Goal: Task Accomplishment & Management: Manage account settings

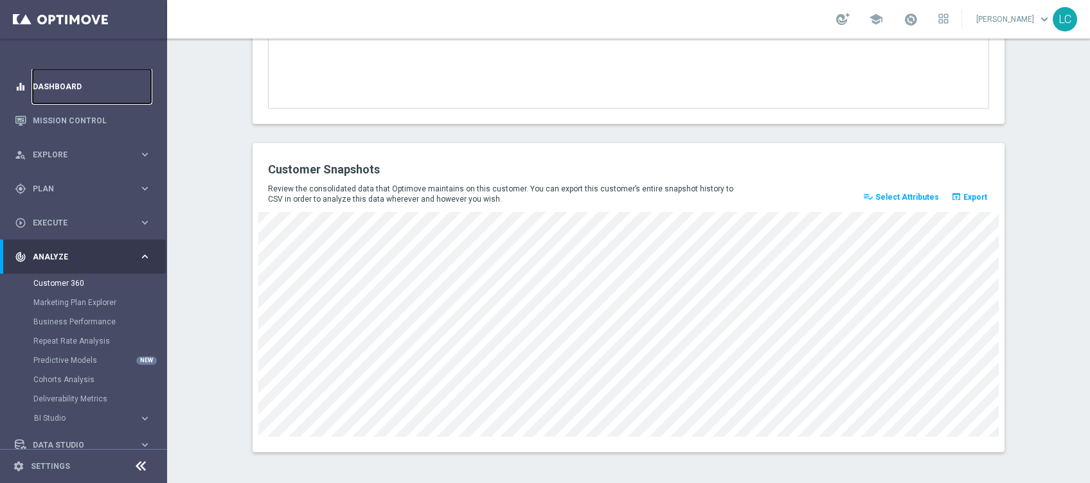
click at [39, 84] on link "Dashboard" at bounding box center [92, 86] width 118 height 34
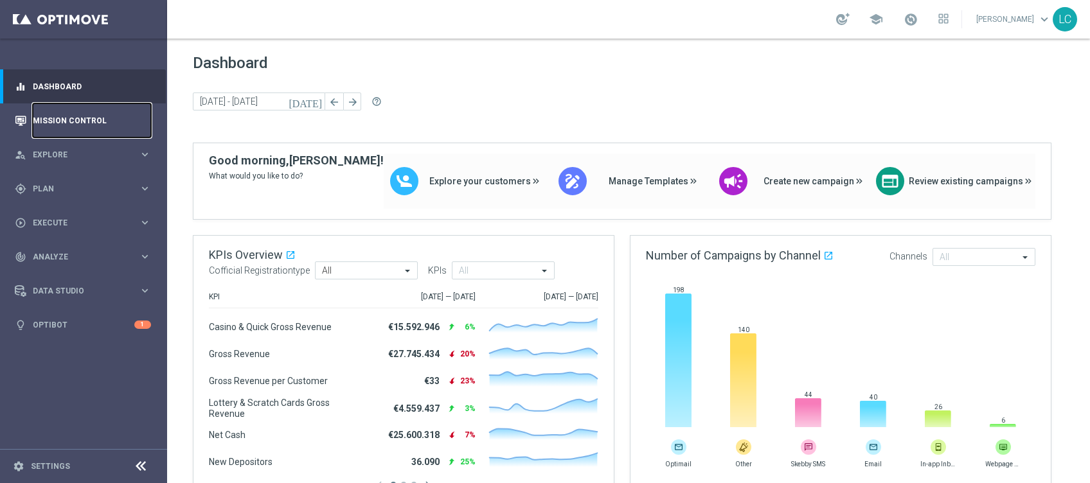
click at [72, 123] on link "Mission Control" at bounding box center [92, 121] width 118 height 34
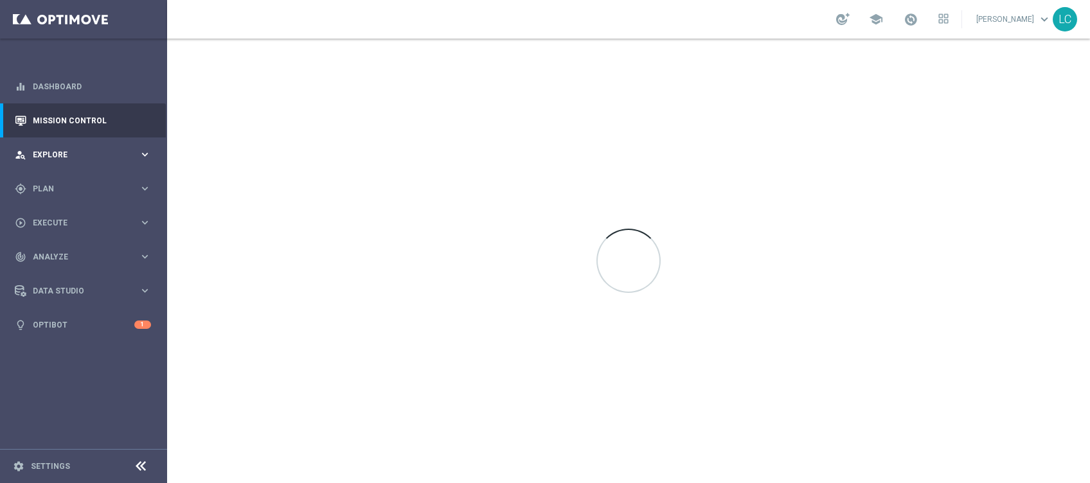
drag, startPoint x: 82, startPoint y: 161, endPoint x: 77, endPoint y: 170, distance: 9.8
click at [82, 161] on div "person_search Explore keyboard_arrow_right" at bounding box center [83, 155] width 166 height 34
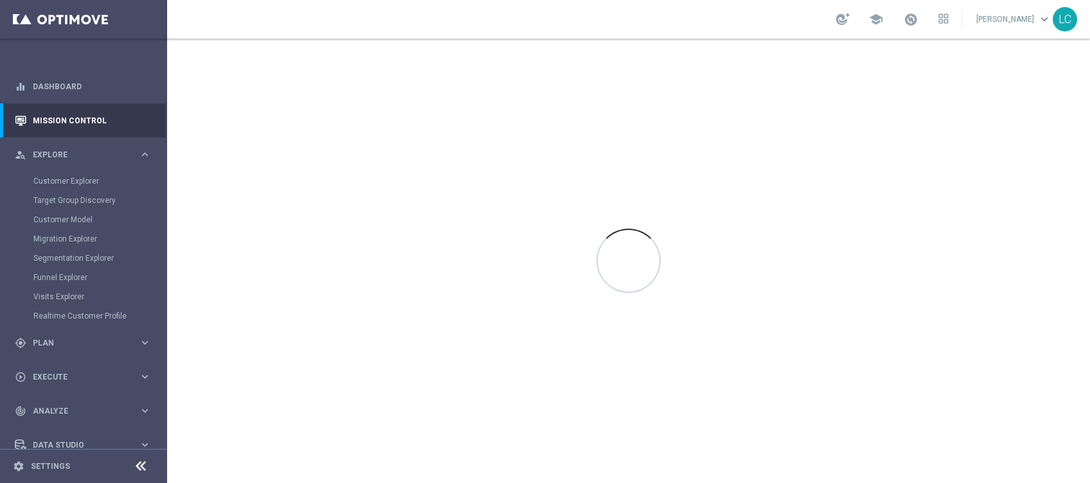
click at [61, 151] on span "Explore" at bounding box center [86, 155] width 106 height 8
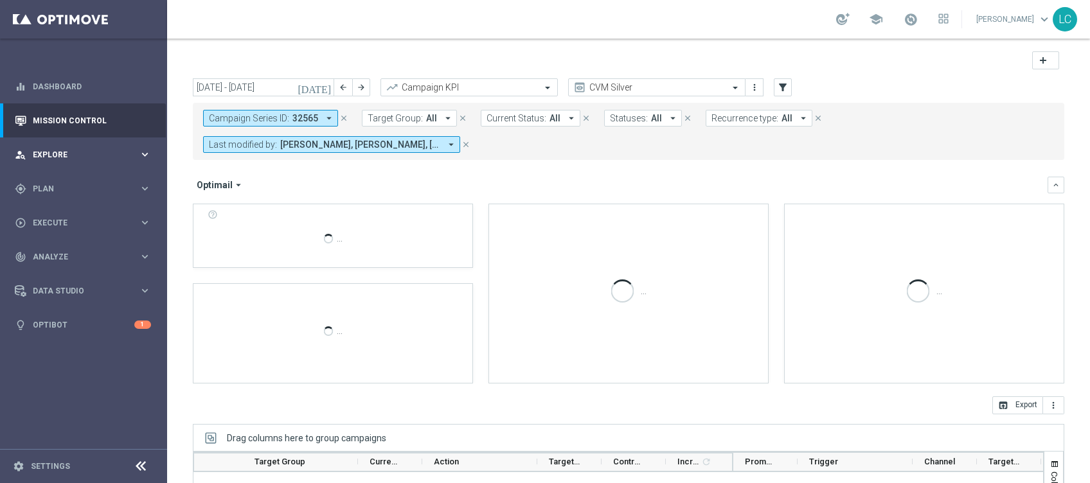
click at [49, 161] on div "person_search Explore keyboard_arrow_right" at bounding box center [83, 155] width 166 height 34
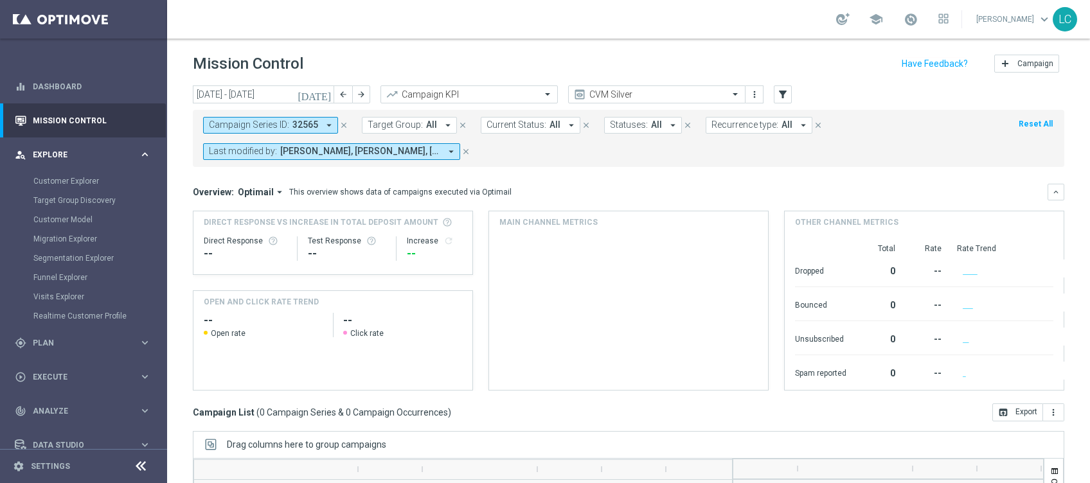
click at [62, 154] on span "Explore" at bounding box center [86, 155] width 106 height 8
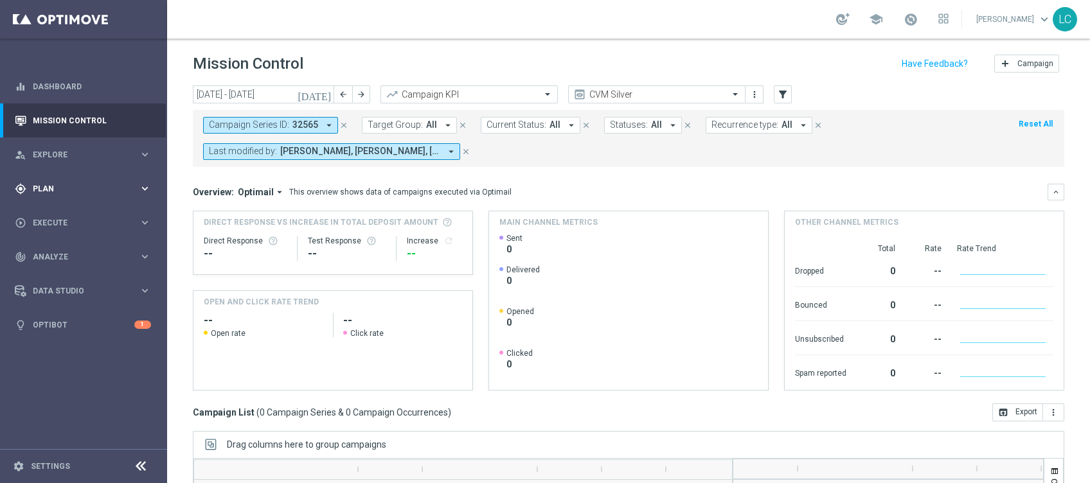
click at [59, 192] on div "gps_fixed Plan" at bounding box center [77, 189] width 124 height 12
click at [59, 215] on link "Target Groups" at bounding box center [83, 215] width 100 height 10
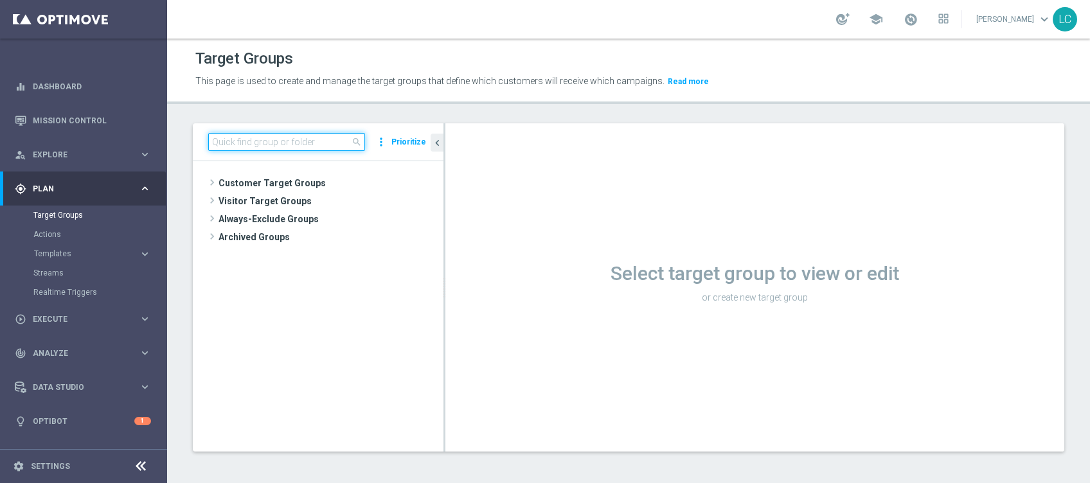
click at [293, 138] on input at bounding box center [286, 142] width 157 height 18
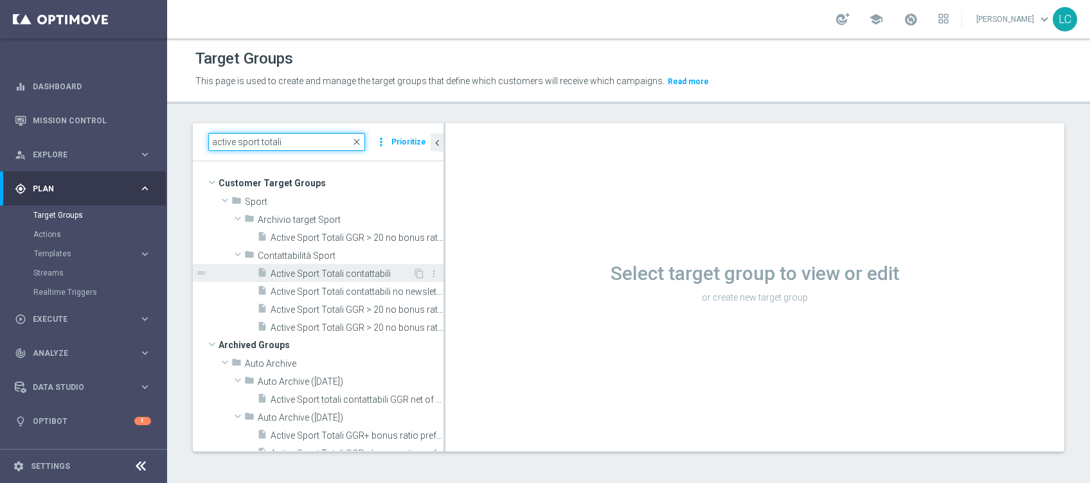
type input "active sport totali"
click at [319, 276] on span "Active Sport Totali contattabili" at bounding box center [342, 274] width 142 height 11
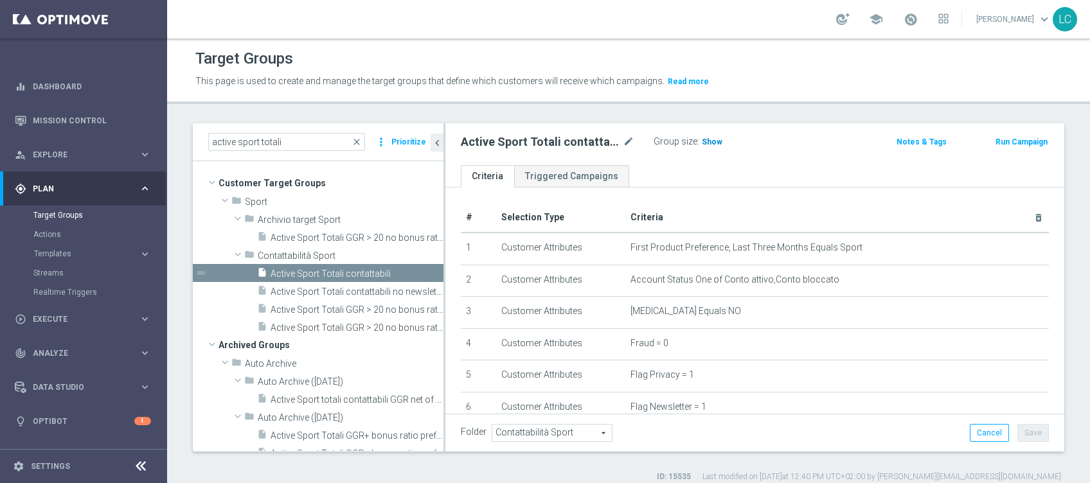
click at [714, 144] on span "Show" at bounding box center [712, 142] width 21 height 9
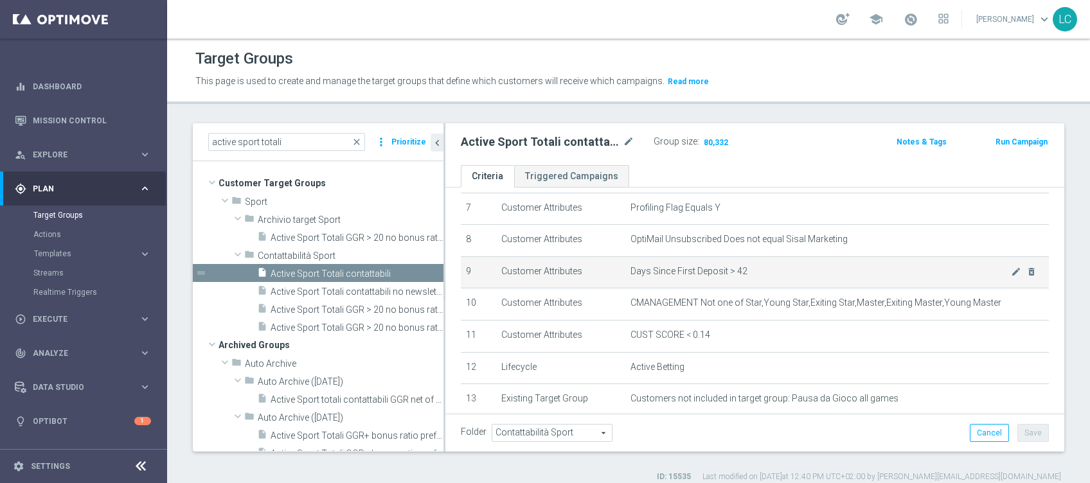
scroll to position [257, 0]
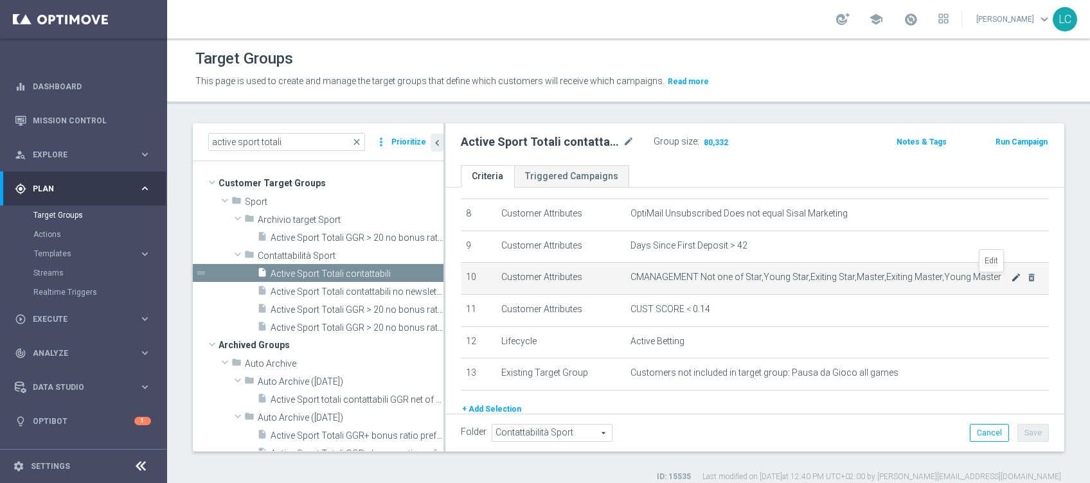
click at [1011, 280] on icon "mode_edit" at bounding box center [1016, 278] width 10 height 10
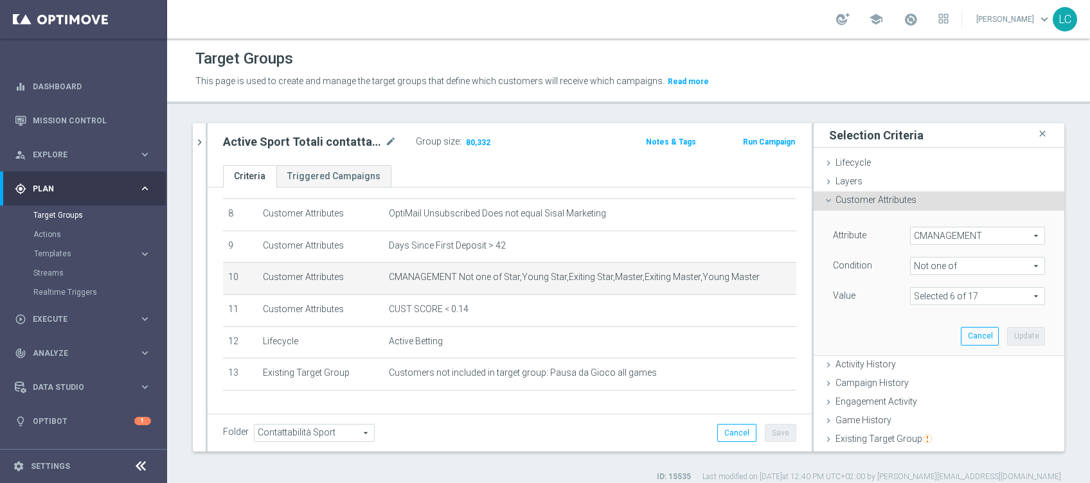
click at [925, 296] on span at bounding box center [978, 296] width 134 height 17
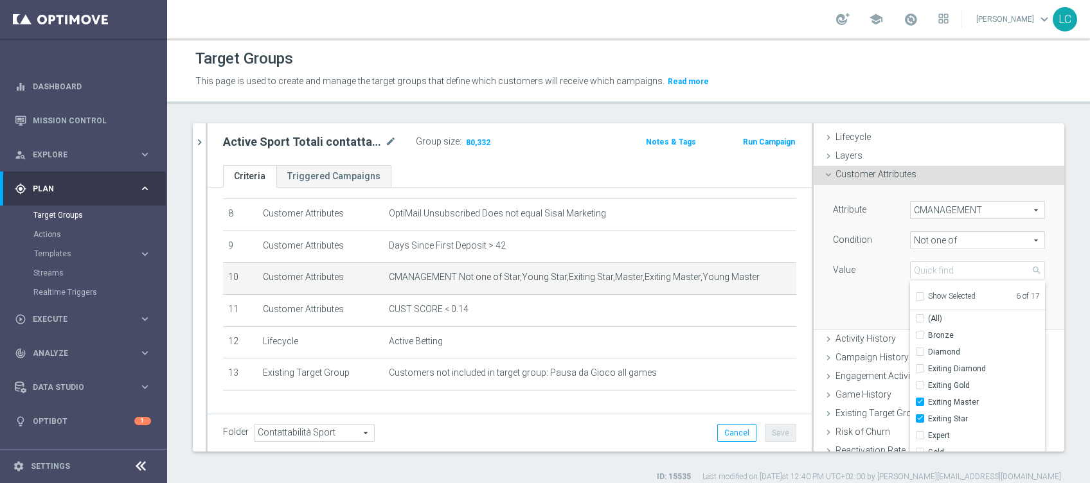
scroll to position [0, 0]
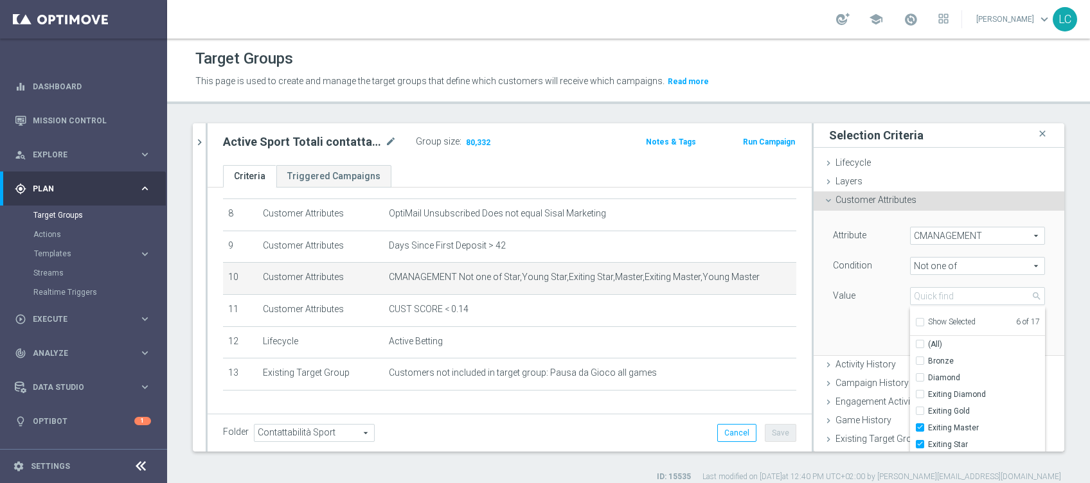
click at [858, 231] on div "Attribute" at bounding box center [862, 237] width 77 height 21
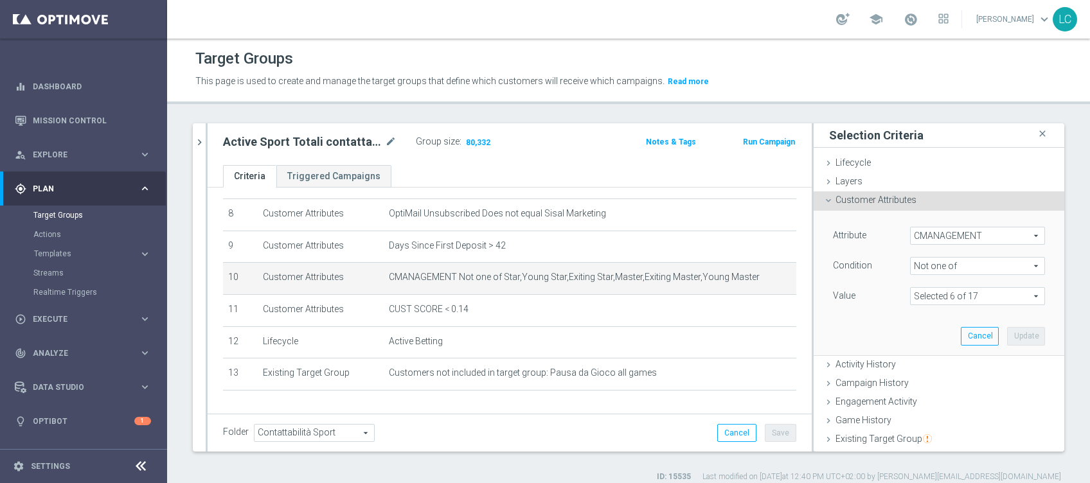
click at [844, 197] on span "Customer Attributes" at bounding box center [876, 200] width 81 height 10
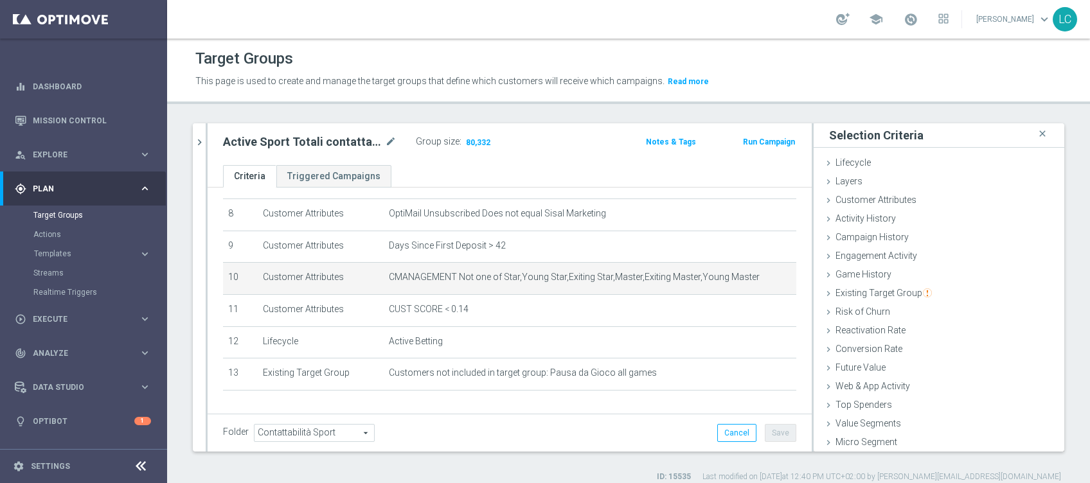
click at [710, 109] on div "Target Groups This page is used to create and manage the target groups that def…" at bounding box center [628, 261] width 923 height 445
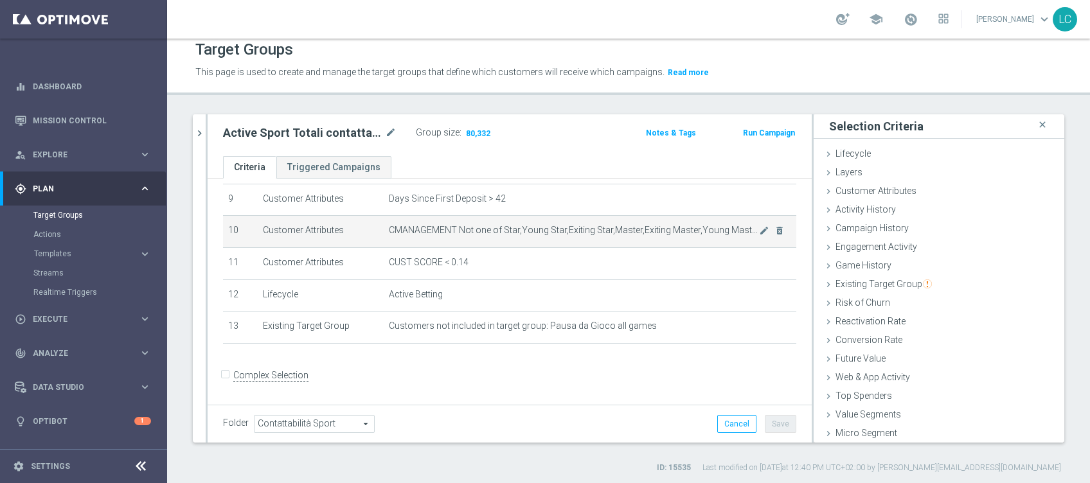
scroll to position [10, 0]
click at [759, 259] on icon "mode_edit" at bounding box center [764, 262] width 10 height 10
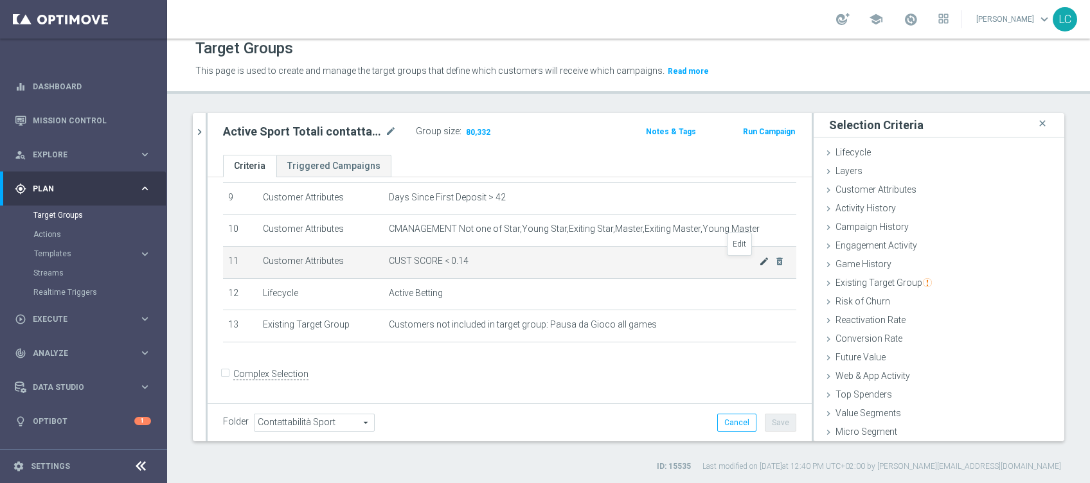
click at [759, 264] on icon "mode_edit" at bounding box center [764, 262] width 10 height 10
click at [759, 260] on icon "mode_edit" at bounding box center [764, 262] width 10 height 10
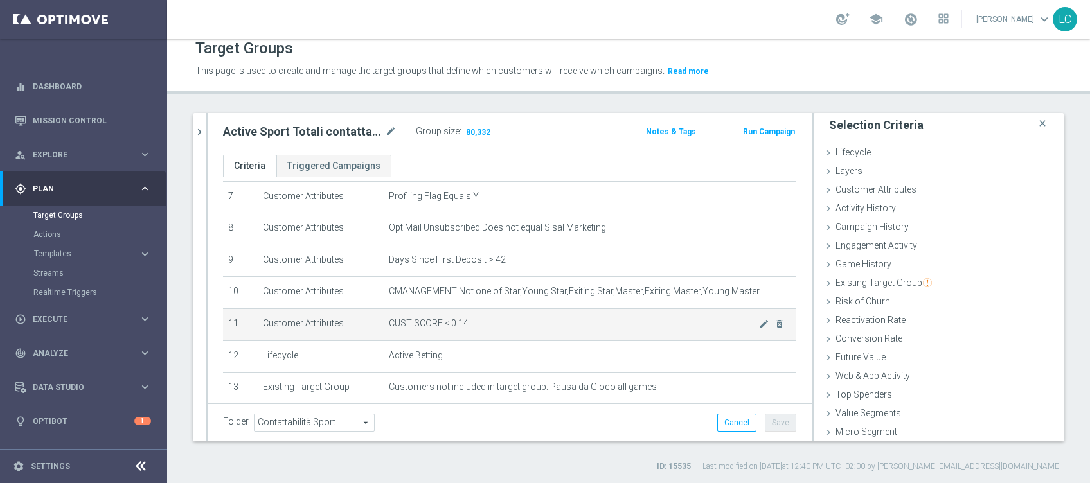
scroll to position [295, 0]
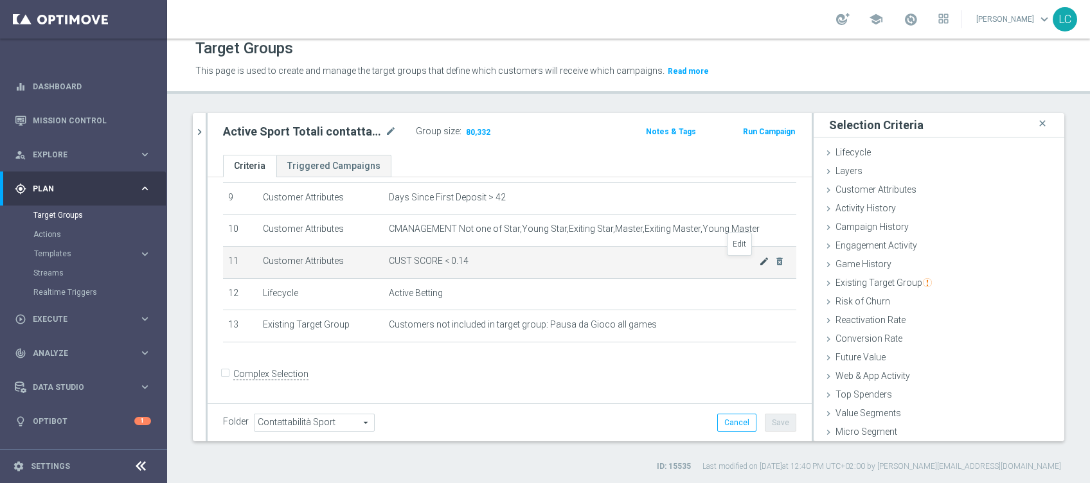
click at [759, 262] on icon "mode_edit" at bounding box center [764, 262] width 10 height 10
click at [759, 257] on icon "mode_edit" at bounding box center [764, 262] width 10 height 10
click at [759, 259] on icon "mode_edit" at bounding box center [764, 262] width 10 height 10
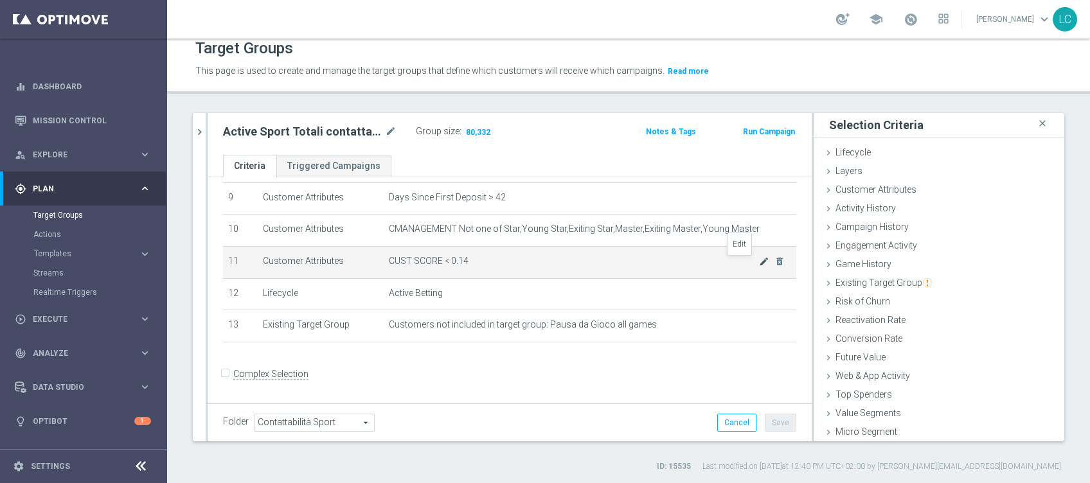
click at [759, 259] on icon "mode_edit" at bounding box center [764, 262] width 10 height 10
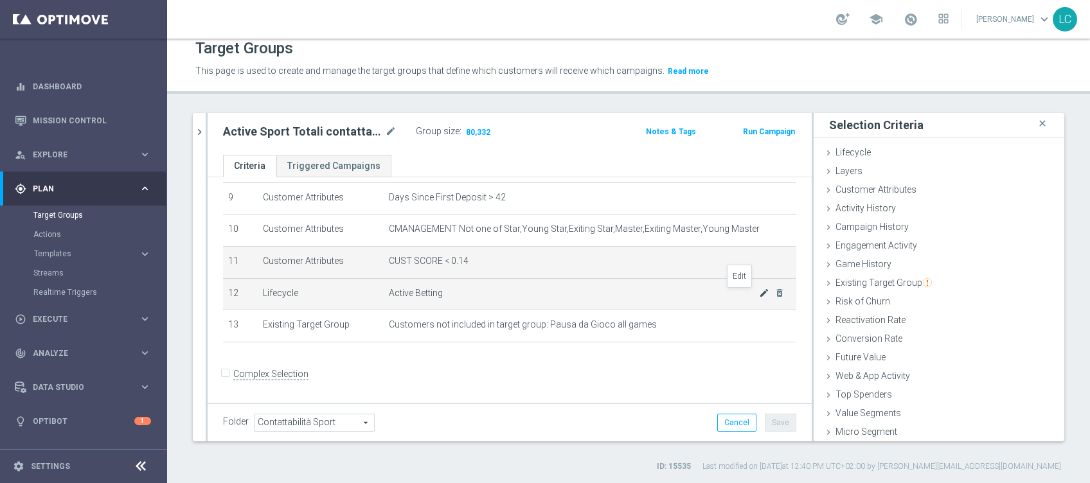
click at [759, 291] on icon "mode_edit" at bounding box center [764, 293] width 10 height 10
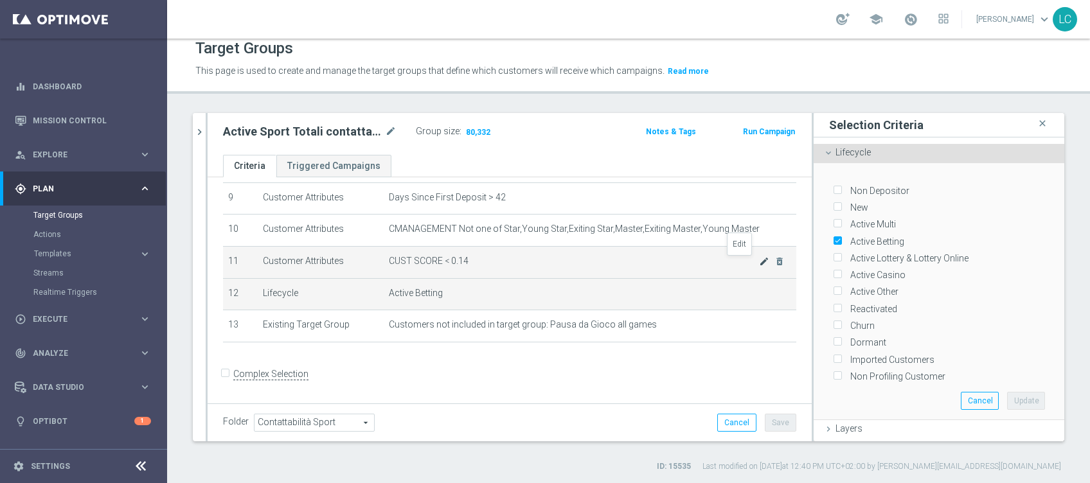
click at [759, 261] on icon "mode_edit" at bounding box center [764, 262] width 10 height 10
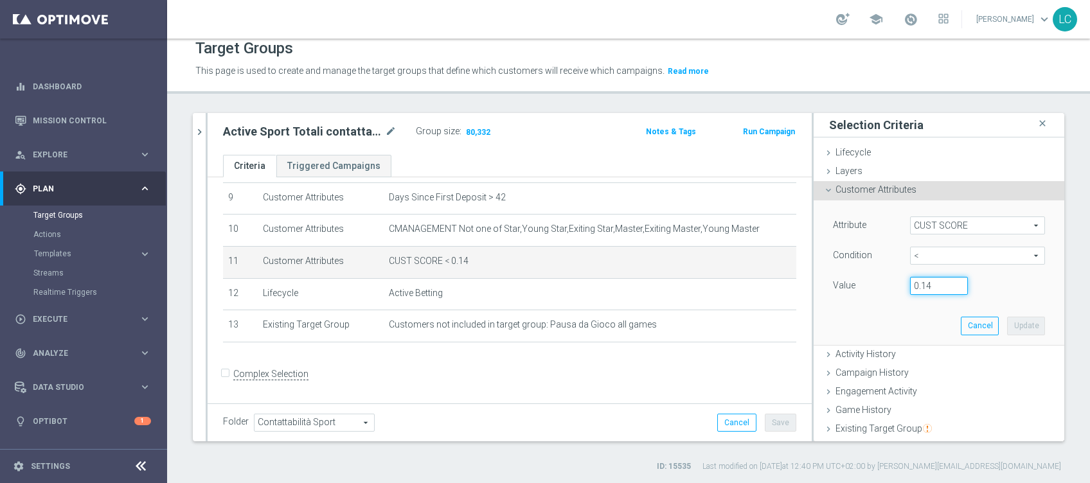
click at [917, 283] on input "0.14" at bounding box center [939, 286] width 58 height 18
type input "0.15"
click at [1007, 322] on button "Update" at bounding box center [1026, 326] width 38 height 18
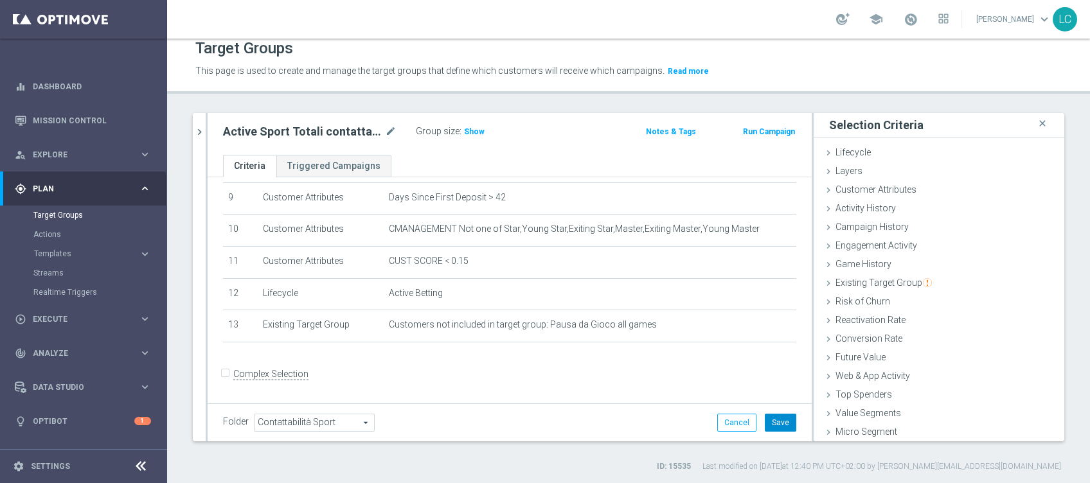
click at [777, 422] on button "Save" at bounding box center [781, 423] width 32 height 18
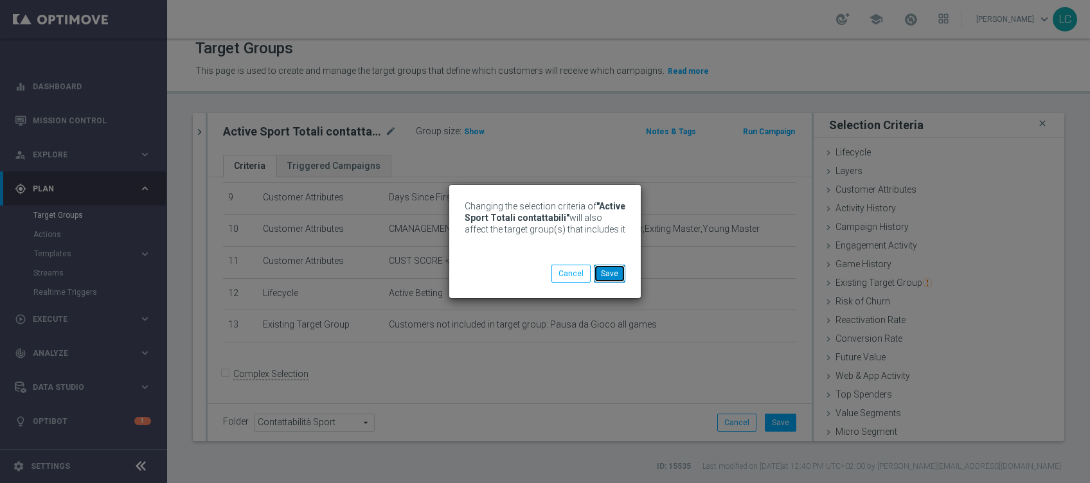
click at [612, 270] on button "Save" at bounding box center [610, 274] width 32 height 18
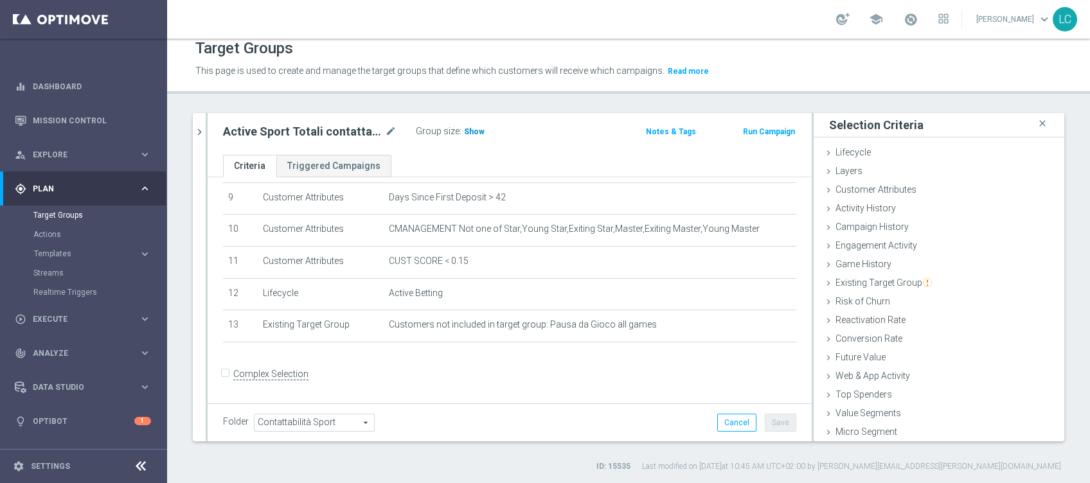
click at [472, 127] on span "Show" at bounding box center [474, 131] width 21 height 9
click at [478, 132] on span "81,173" at bounding box center [478, 133] width 27 height 12
click at [199, 122] on button "chevron_right" at bounding box center [199, 132] width 13 height 38
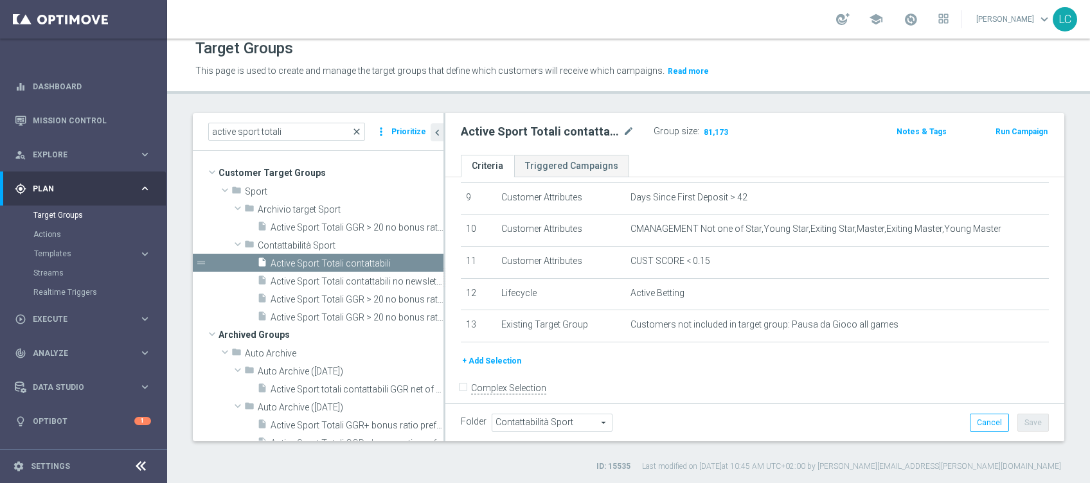
click at [357, 127] on span "close" at bounding box center [357, 132] width 10 height 10
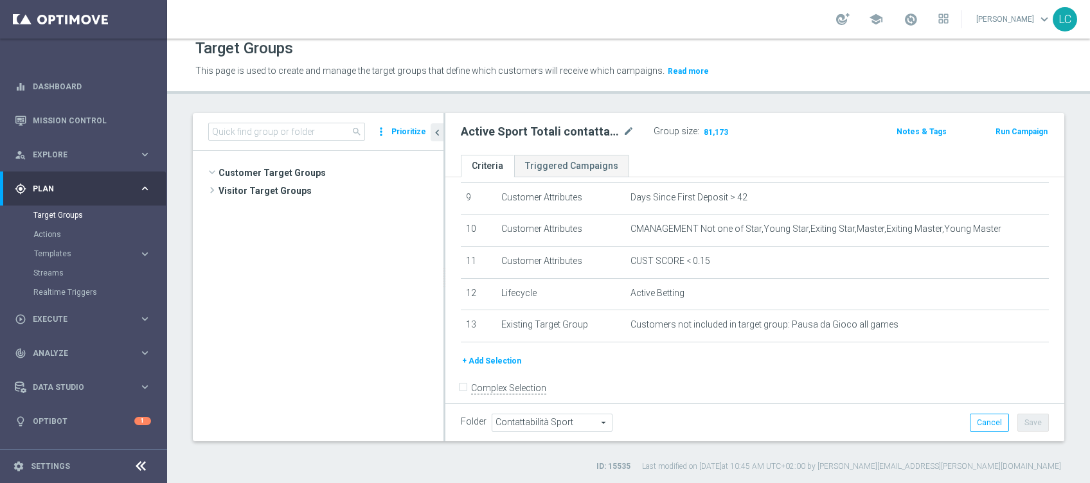
scroll to position [13963, 0]
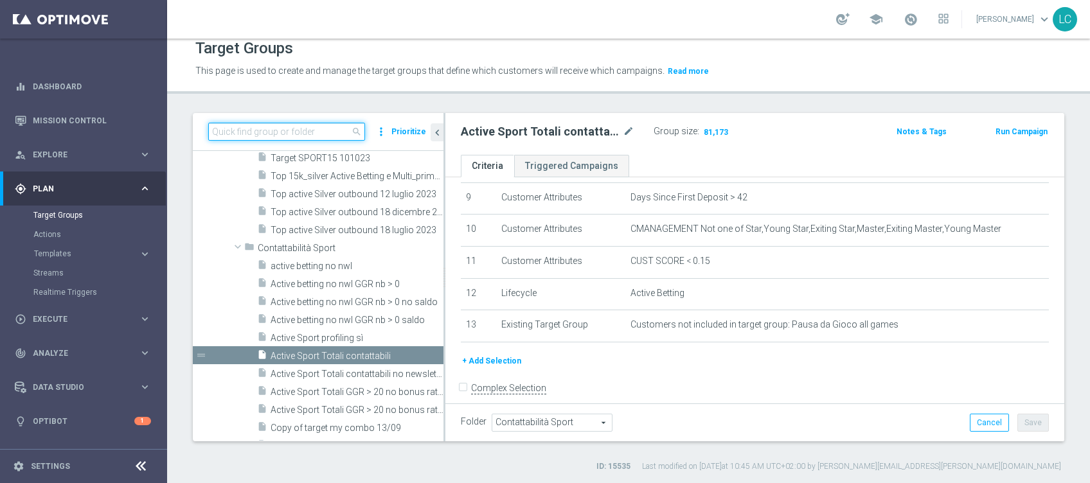
click at [355, 123] on input at bounding box center [286, 132] width 157 height 18
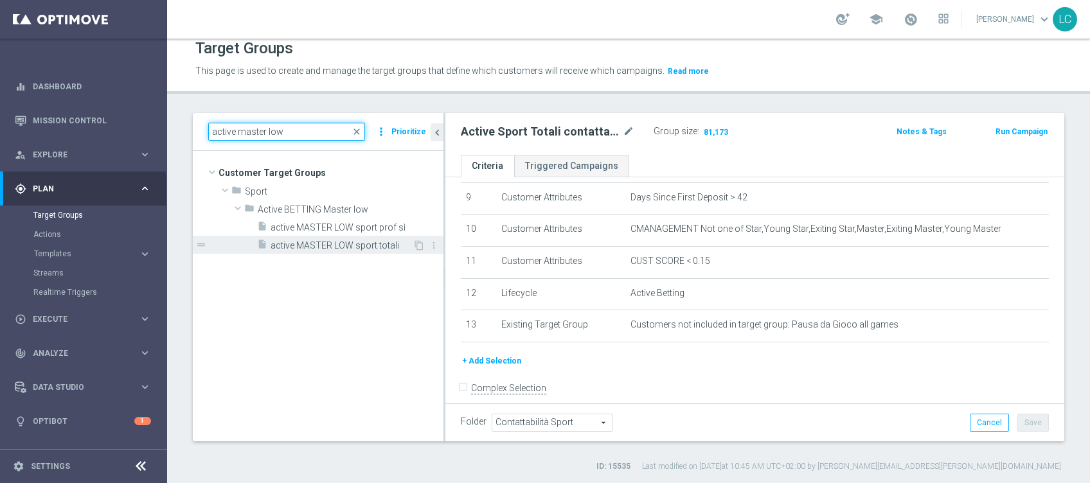
type input "active master low"
click at [333, 244] on span "active MASTER LOW sport totali" at bounding box center [342, 245] width 142 height 11
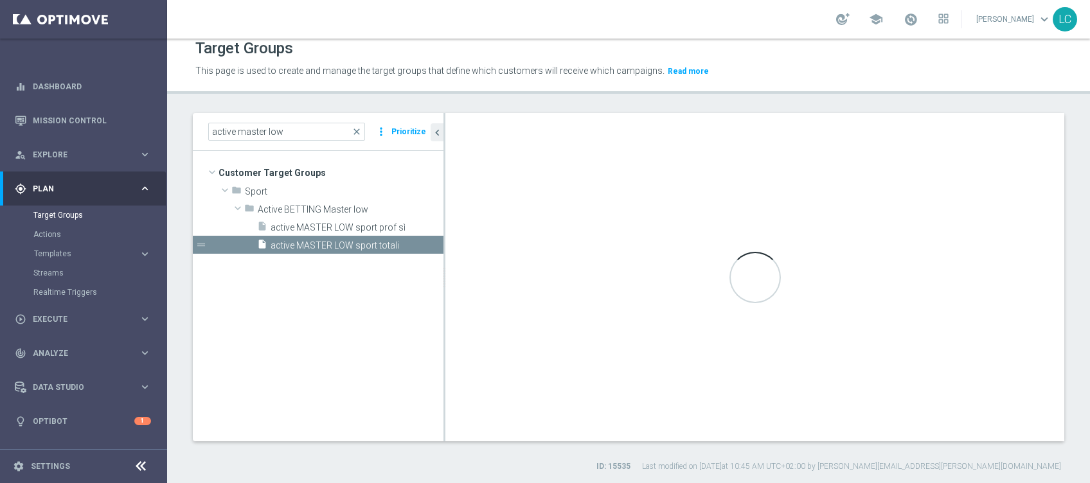
type input "Active BETTING Master low"
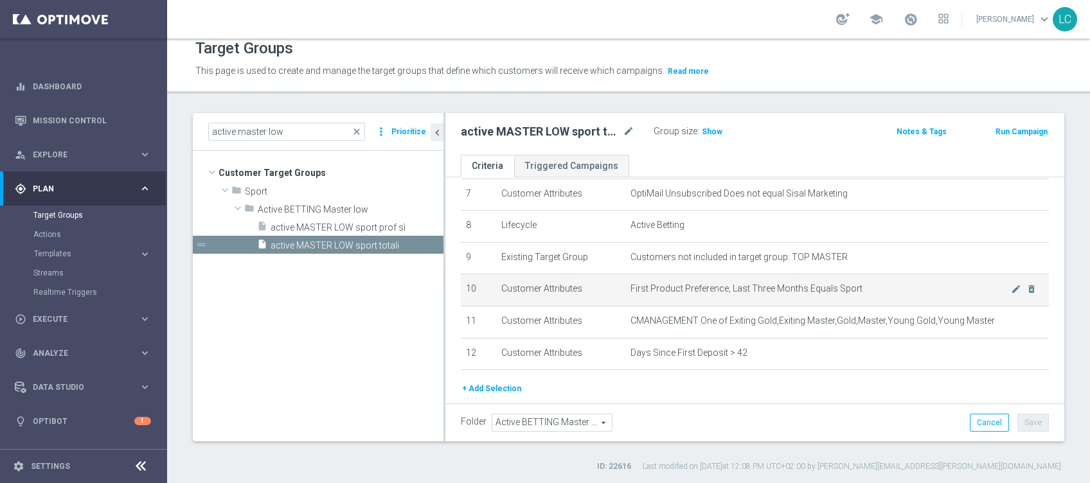
scroll to position [233, 0]
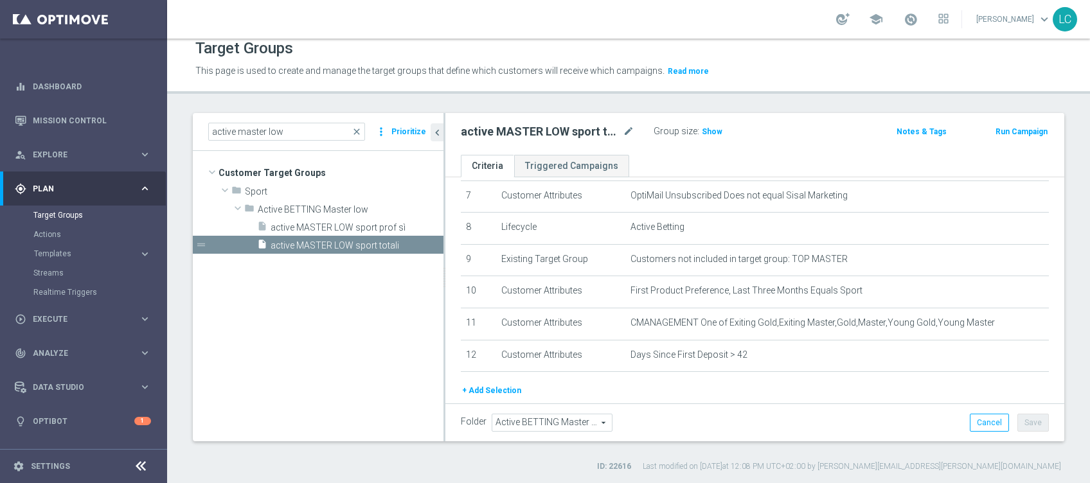
click at [582, 84] on header "Target Groups This page is used to create and manage the target groups that def…" at bounding box center [628, 61] width 923 height 66
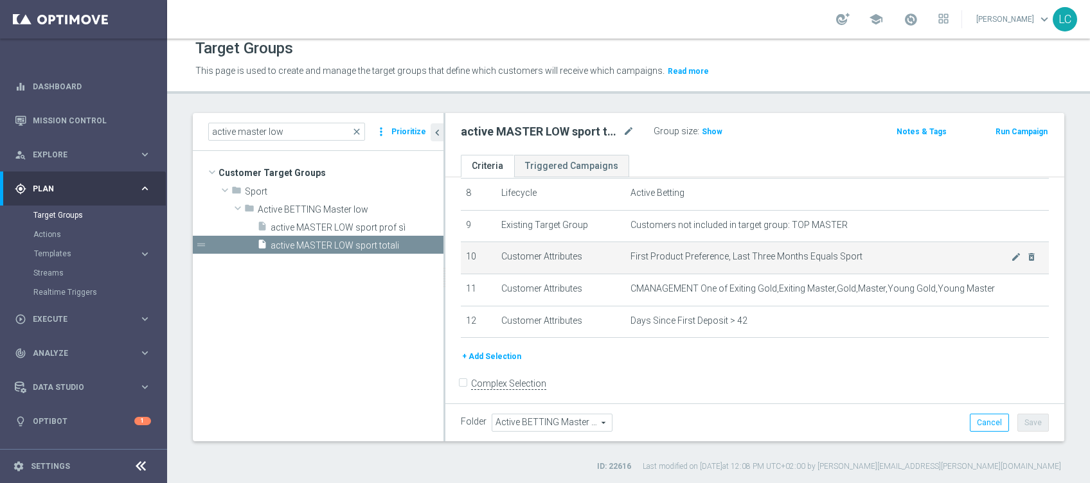
scroll to position [277, 0]
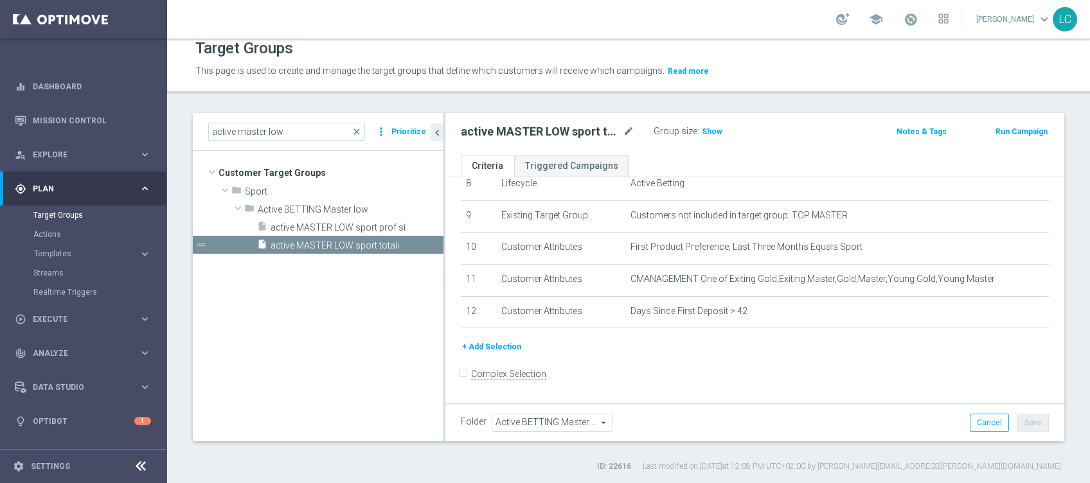
click at [491, 347] on button "+ Add Selection" at bounding box center [492, 347] width 62 height 14
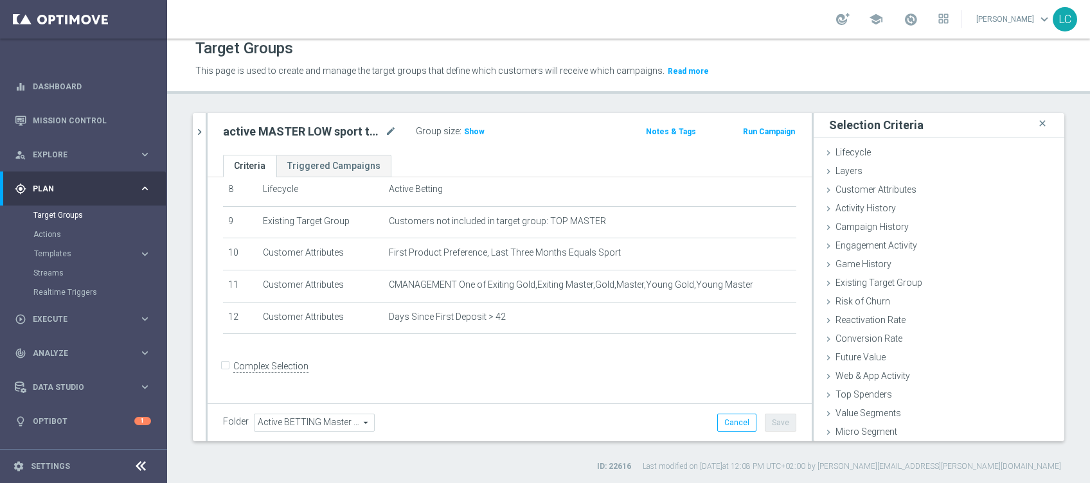
scroll to position [263, 0]
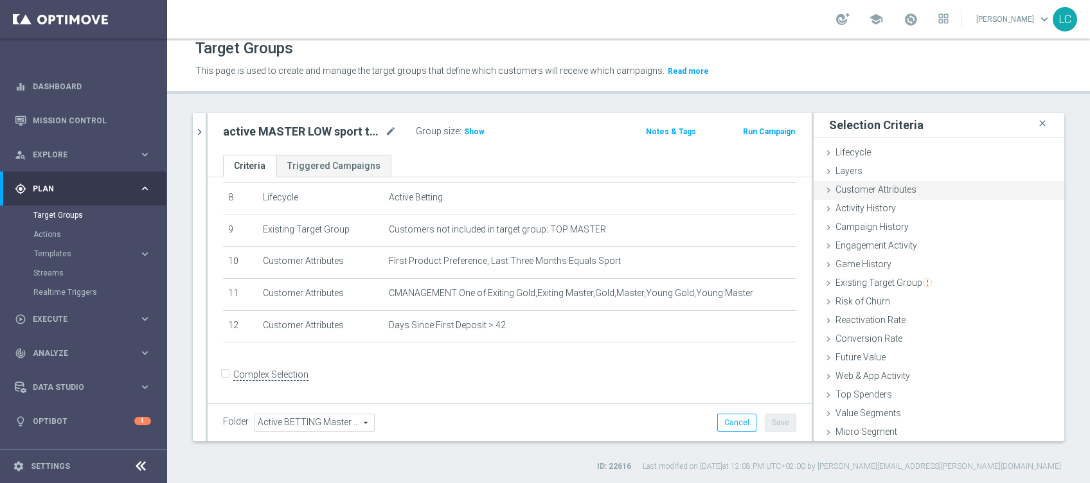
click at [860, 191] on span "Customer Attributes" at bounding box center [876, 190] width 81 height 10
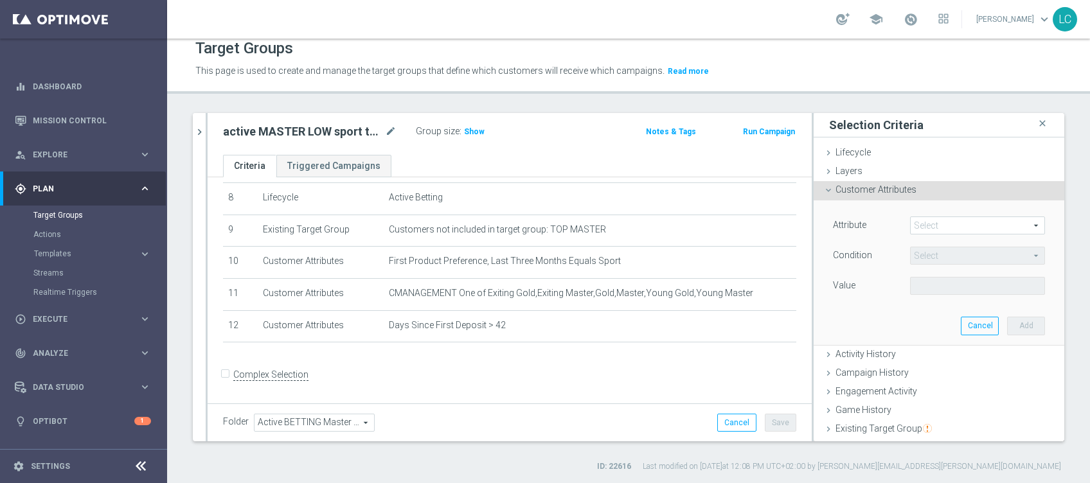
click at [911, 221] on span at bounding box center [978, 225] width 134 height 17
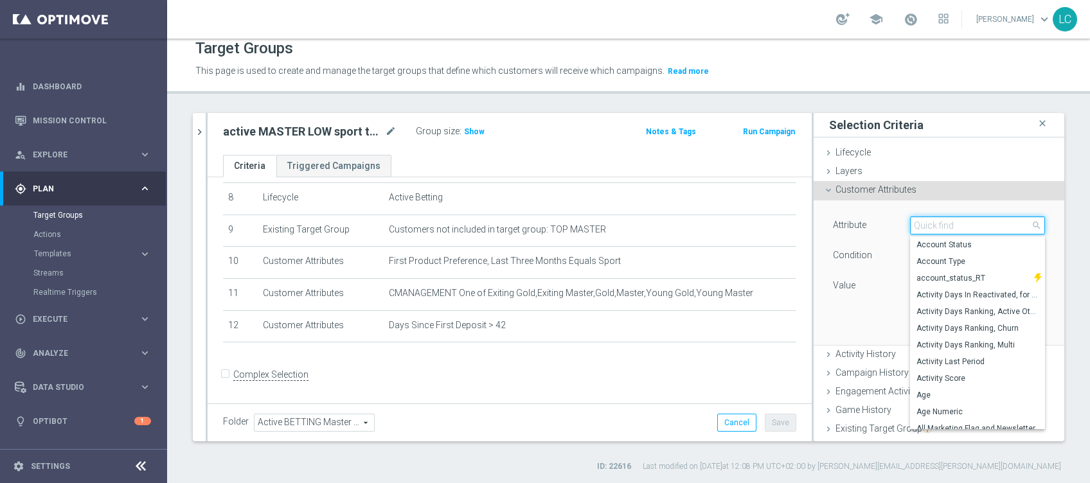
click at [912, 221] on input "search" at bounding box center [977, 226] width 135 height 18
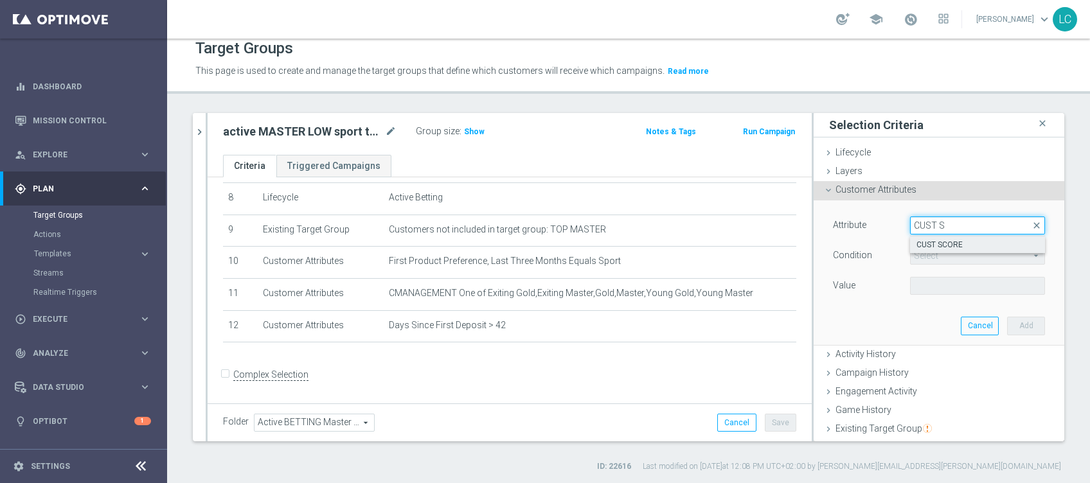
type input "CUST S"
click at [929, 244] on span "CUST SCORE" at bounding box center [978, 245] width 122 height 10
type input "CUST SCORE"
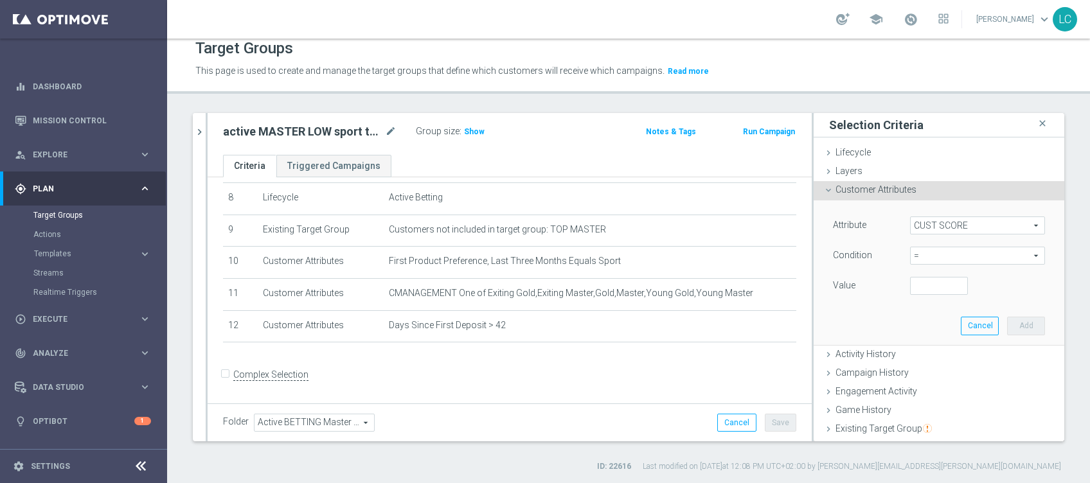
click at [939, 260] on span "=" at bounding box center [978, 256] width 134 height 17
click at [926, 273] on span "<" at bounding box center [978, 275] width 122 height 10
type input "<"
click at [910, 283] on input "number" at bounding box center [939, 286] width 58 height 18
type input "0"
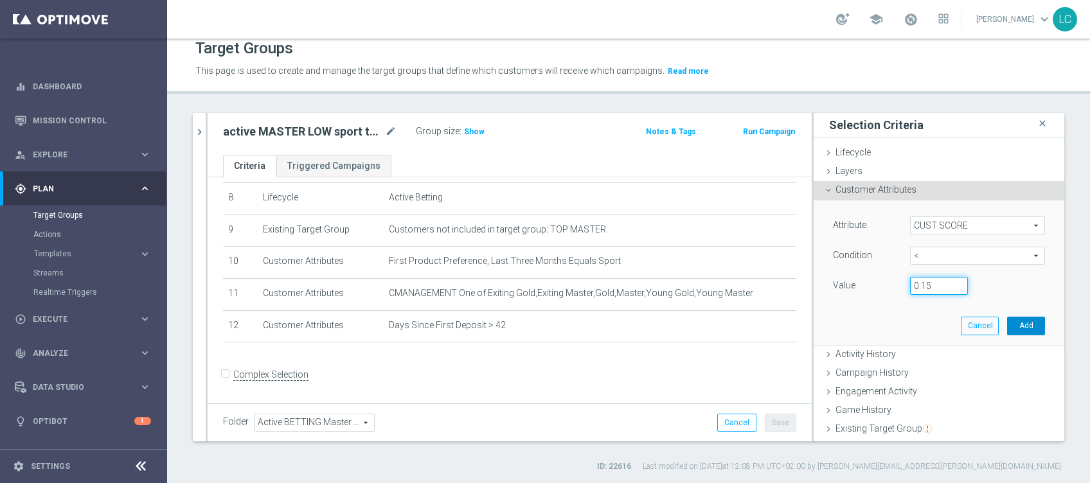
type input "0.15"
click at [1007, 323] on button "Add" at bounding box center [1026, 326] width 38 height 18
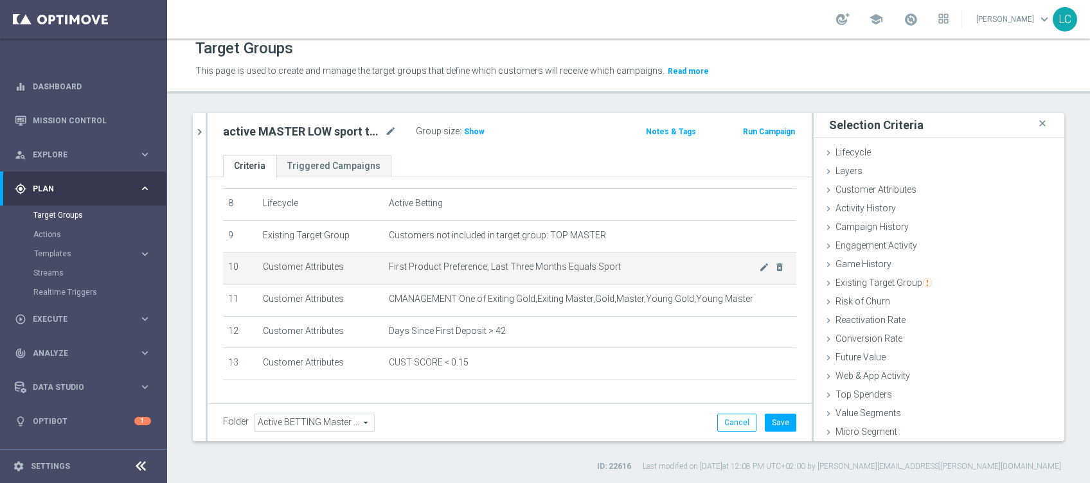
scroll to position [295, 0]
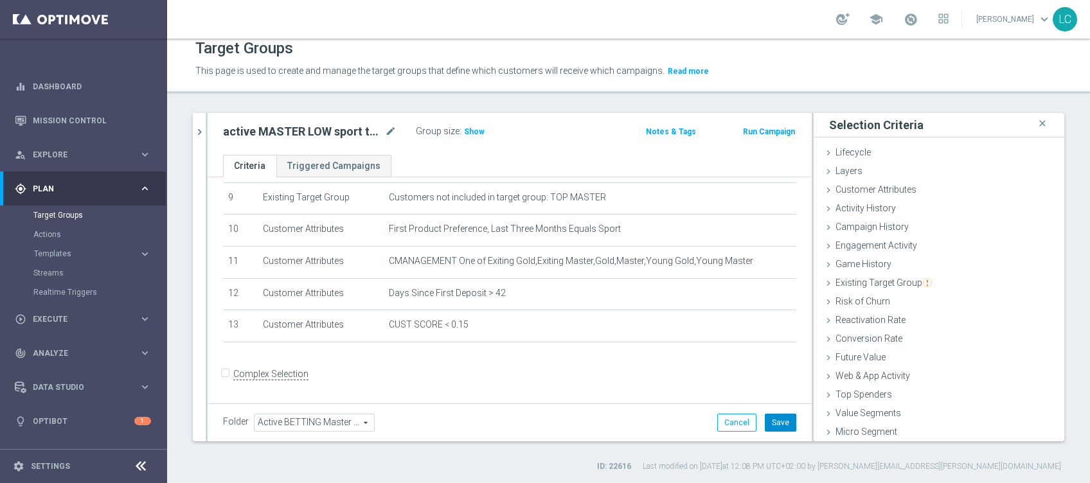
click at [775, 418] on button "Save" at bounding box center [781, 423] width 32 height 18
click at [476, 125] on h3 "Show" at bounding box center [474, 132] width 23 height 14
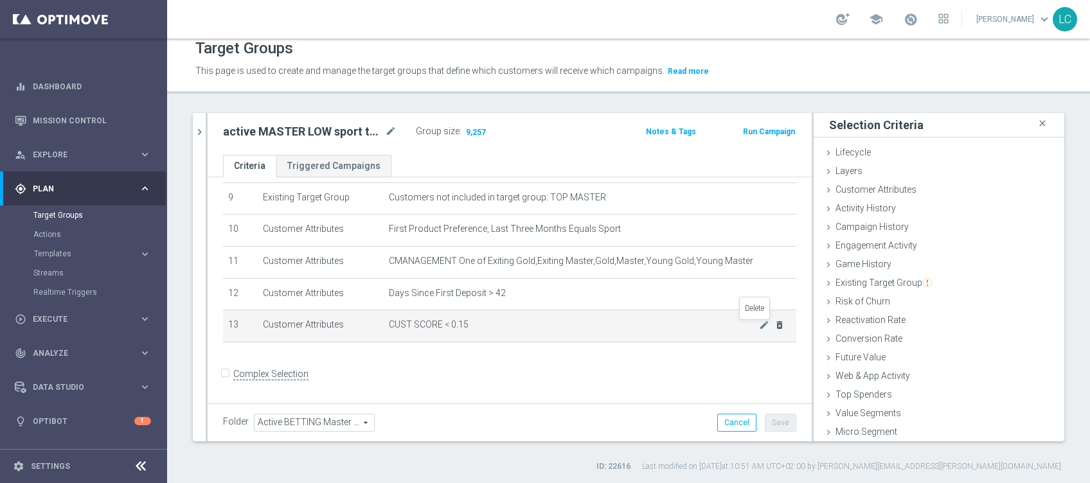
click at [775, 329] on icon "delete_forever" at bounding box center [780, 325] width 10 height 10
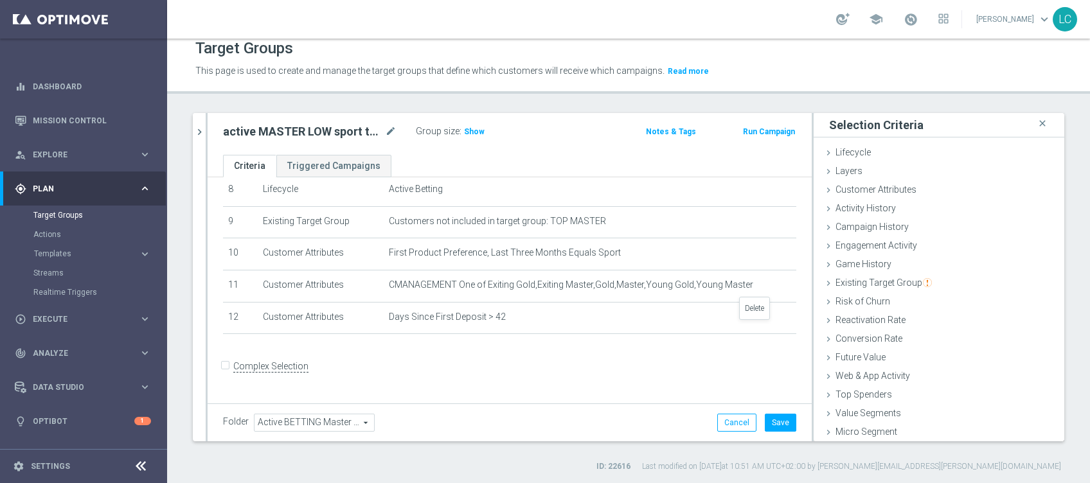
scroll to position [263, 0]
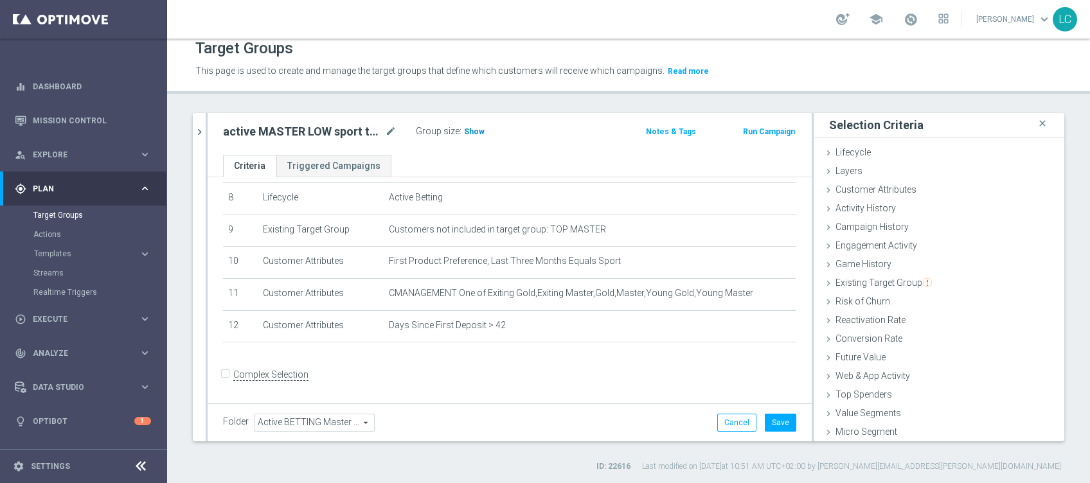
click at [474, 131] on span "Show" at bounding box center [474, 131] width 21 height 9
click at [201, 126] on icon "chevron_right" at bounding box center [200, 132] width 12 height 12
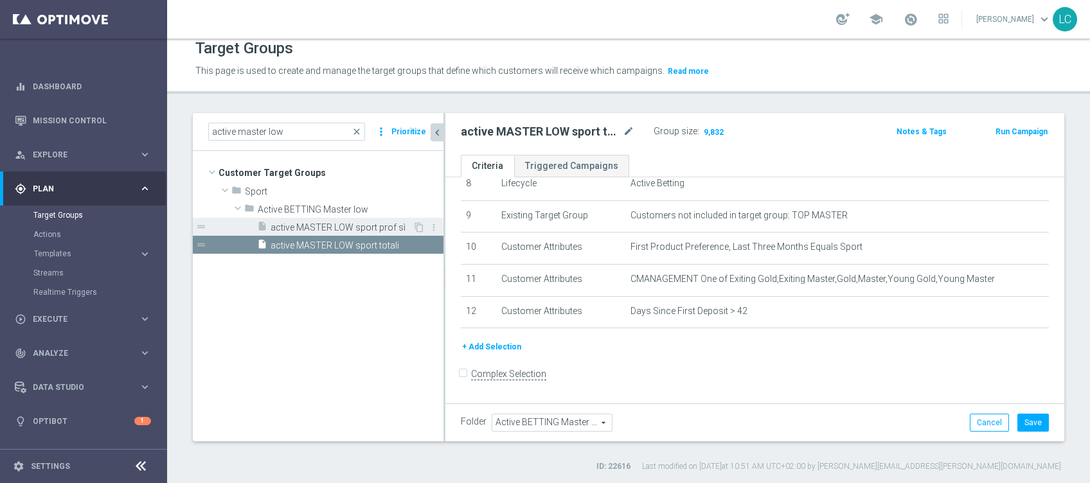
click at [319, 226] on span "active MASTER LOW sport prof sì" at bounding box center [342, 227] width 142 height 11
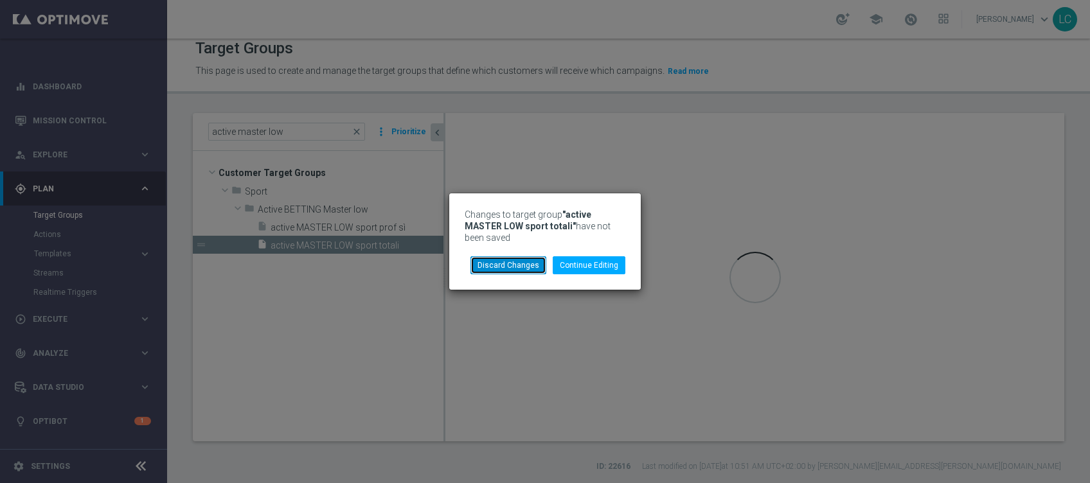
click at [498, 273] on button "Discard Changes" at bounding box center [509, 266] width 76 height 18
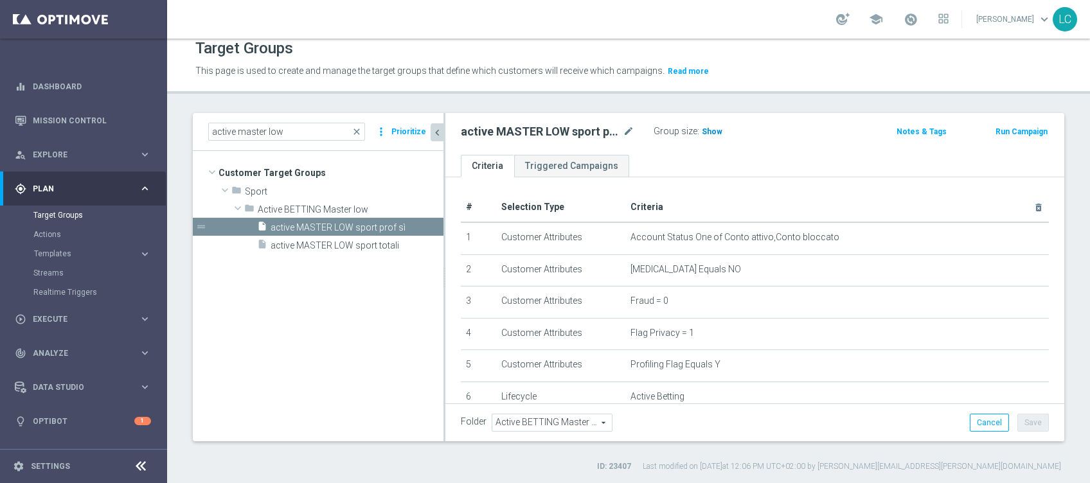
click at [714, 132] on span "Show" at bounding box center [712, 131] width 21 height 9
click at [333, 254] on tree-viewport "Customer Target Groups library_add create_new_folder folder" at bounding box center [318, 296] width 251 height 290
click at [337, 247] on span "active MASTER LOW sport totali" at bounding box center [342, 245] width 142 height 11
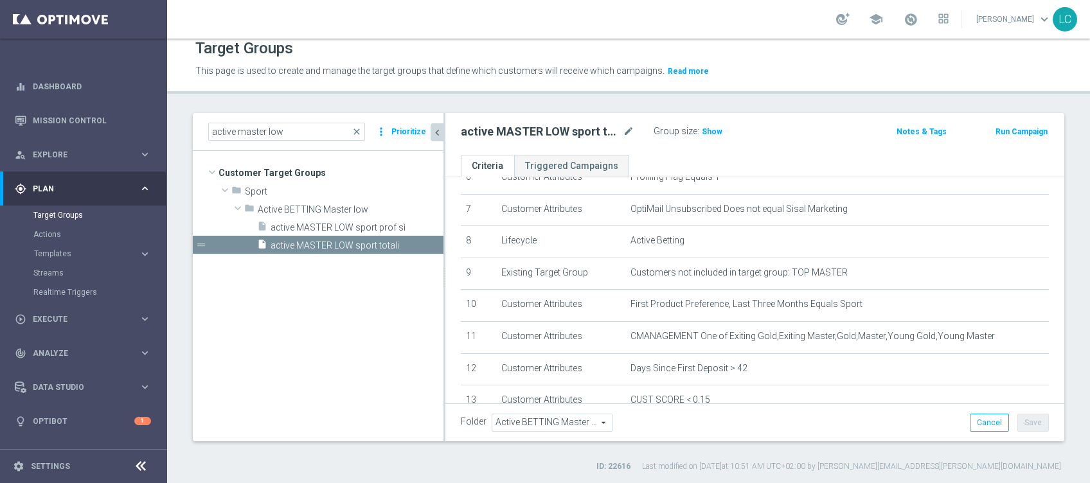
scroll to position [309, 0]
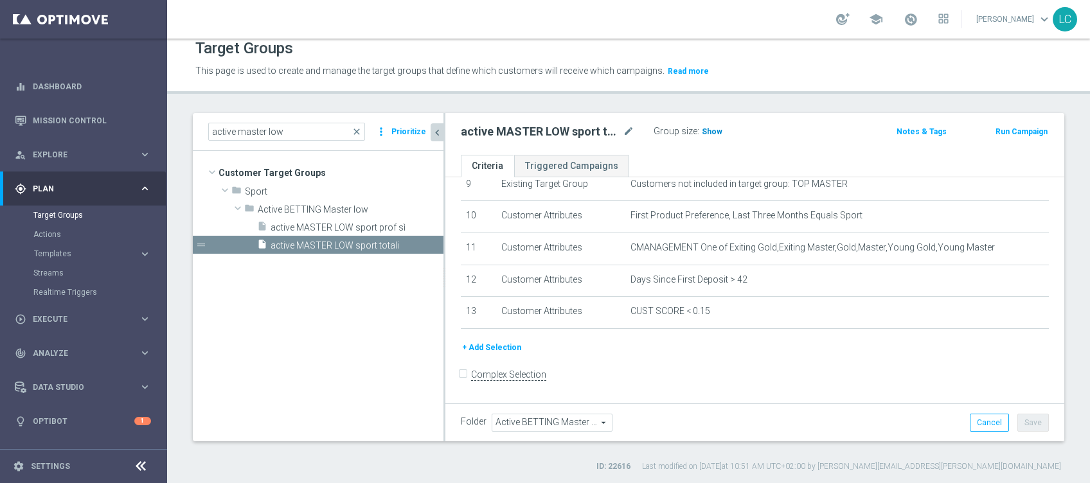
click at [712, 129] on span "Show" at bounding box center [712, 131] width 21 height 9
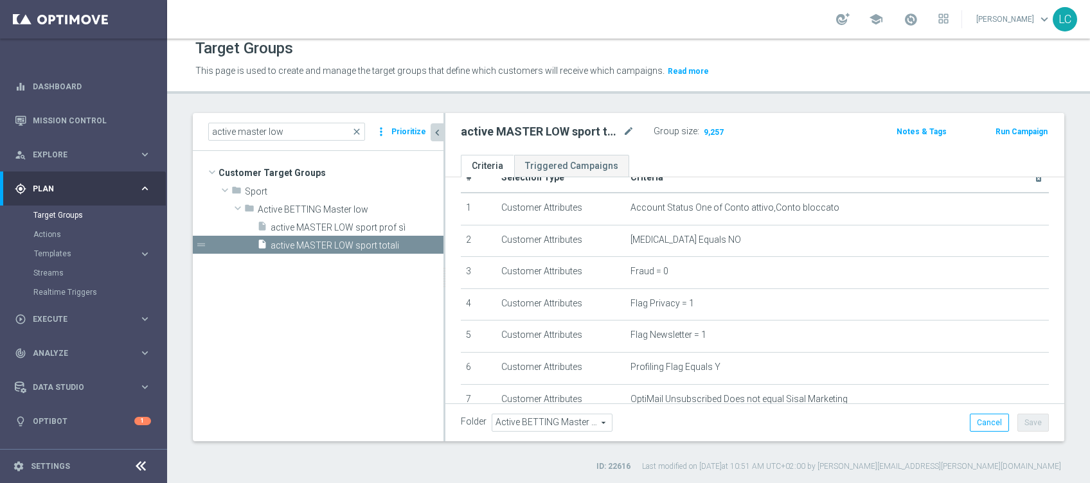
scroll to position [0, 0]
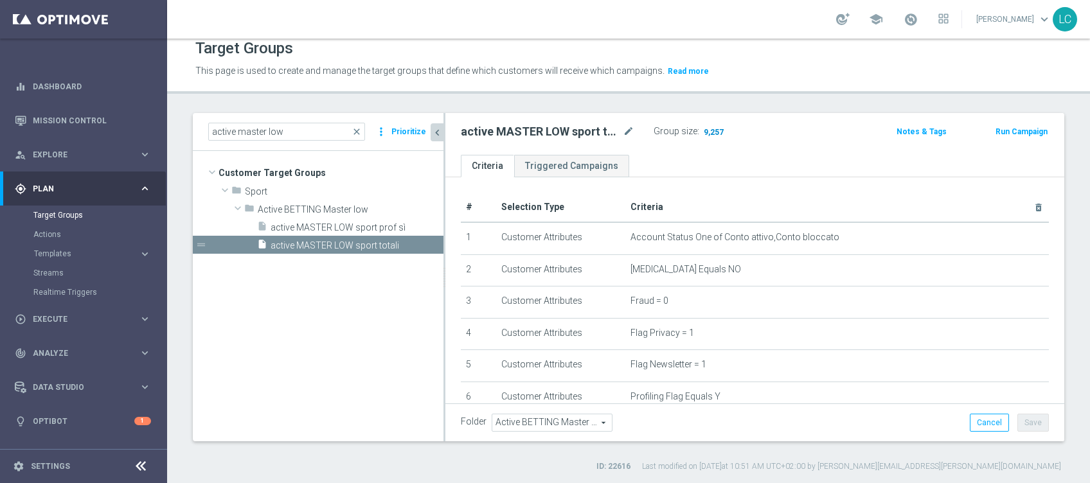
click at [717, 129] on span "9,257" at bounding box center [714, 133] width 23 height 12
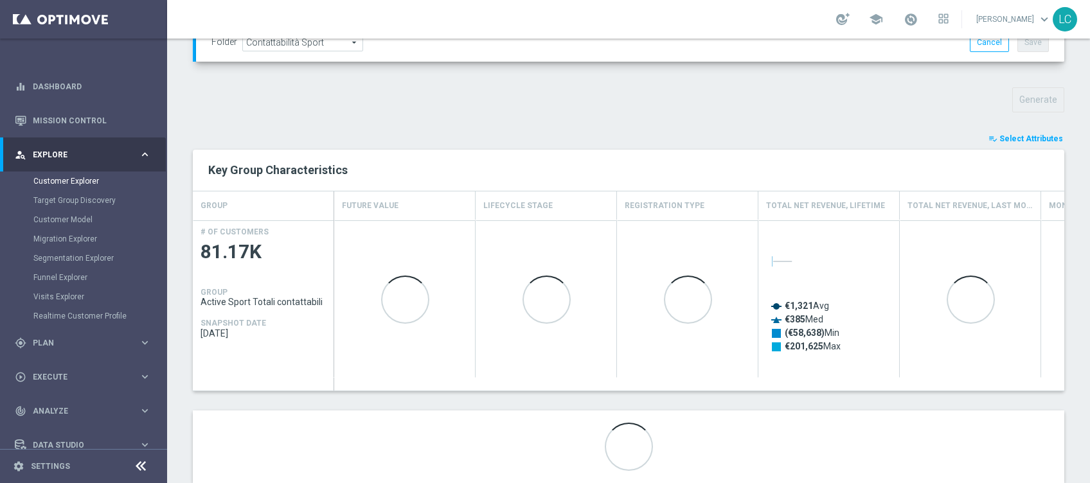
scroll to position [417, 0]
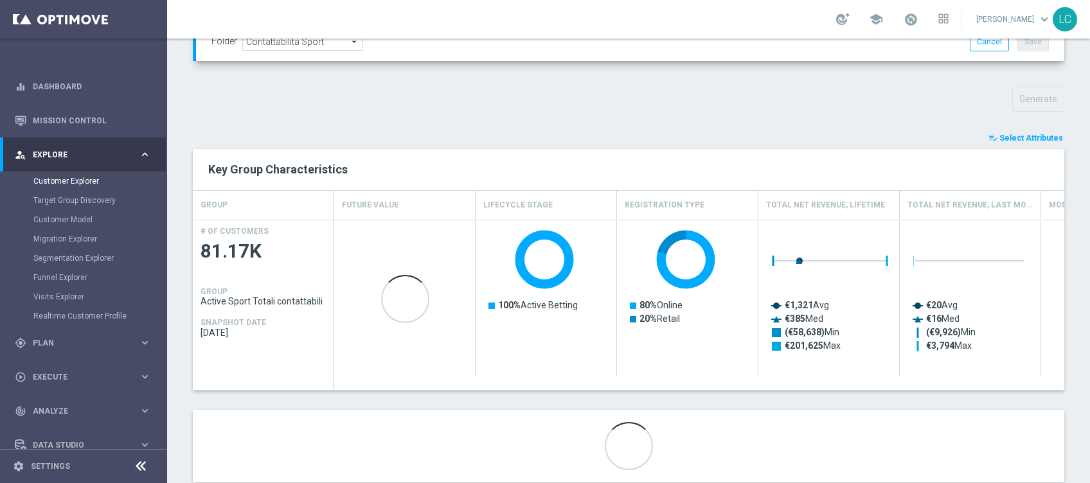
click at [1017, 135] on span "Select Attributes" at bounding box center [1032, 138] width 64 height 9
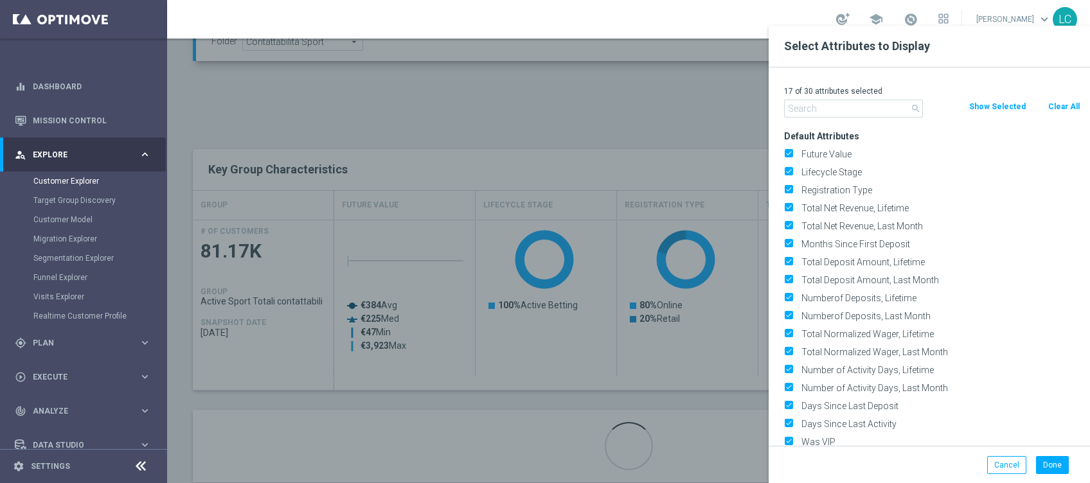
click at [867, 104] on input "text" at bounding box center [853, 109] width 139 height 18
click at [1060, 101] on button "Clear All" at bounding box center [1064, 107] width 34 height 14
checkbox input "false"
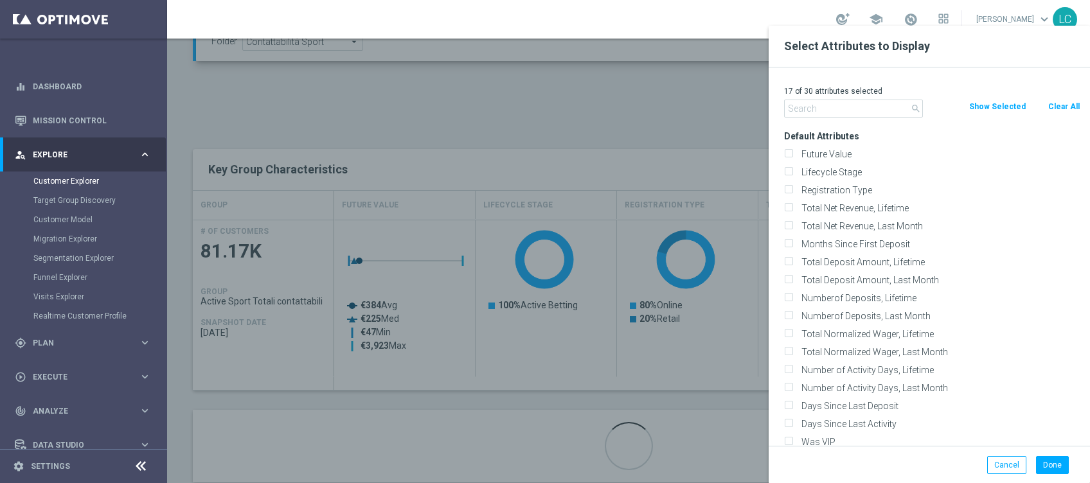
checkbox input "false"
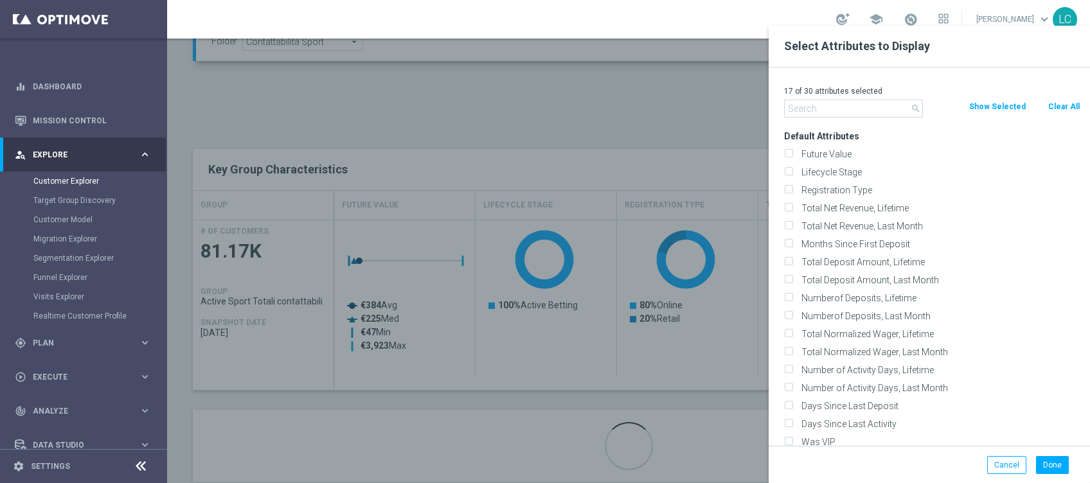
checkbox input "false"
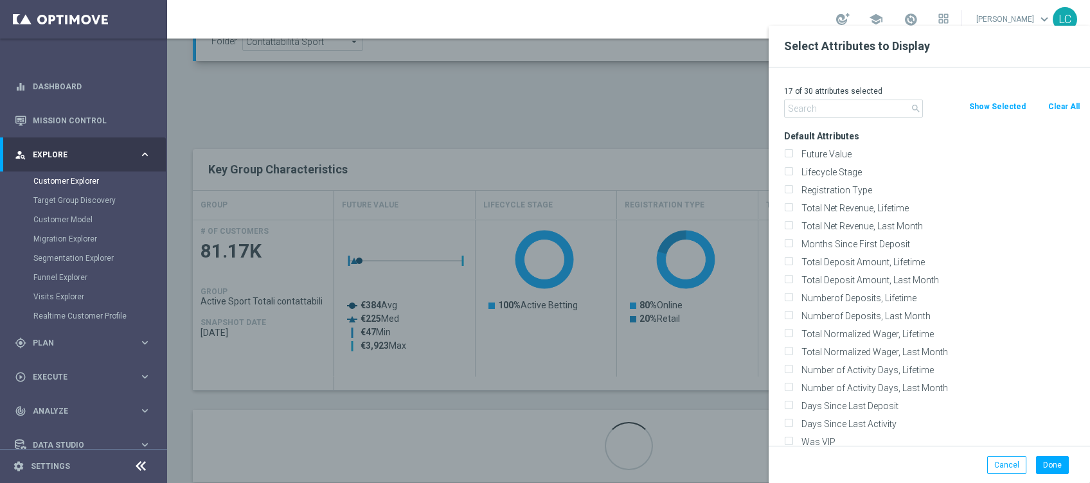
checkbox input "false"
click at [871, 107] on input "text" at bounding box center [853, 109] width 139 height 18
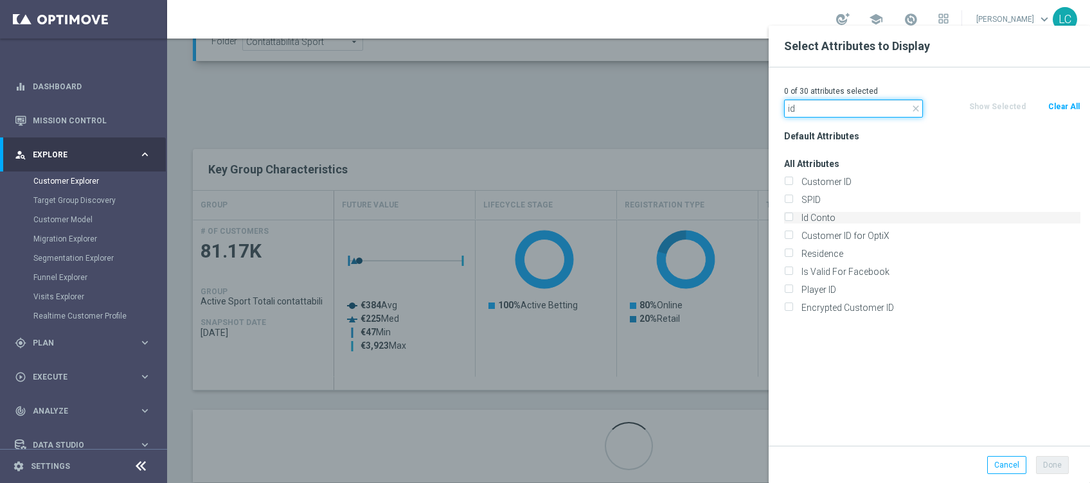
type input "id"
click at [797, 219] on label "Id Conto" at bounding box center [939, 218] width 284 height 12
click at [793, 219] on input "Id Conto" at bounding box center [788, 219] width 8 height 8
checkbox input "true"
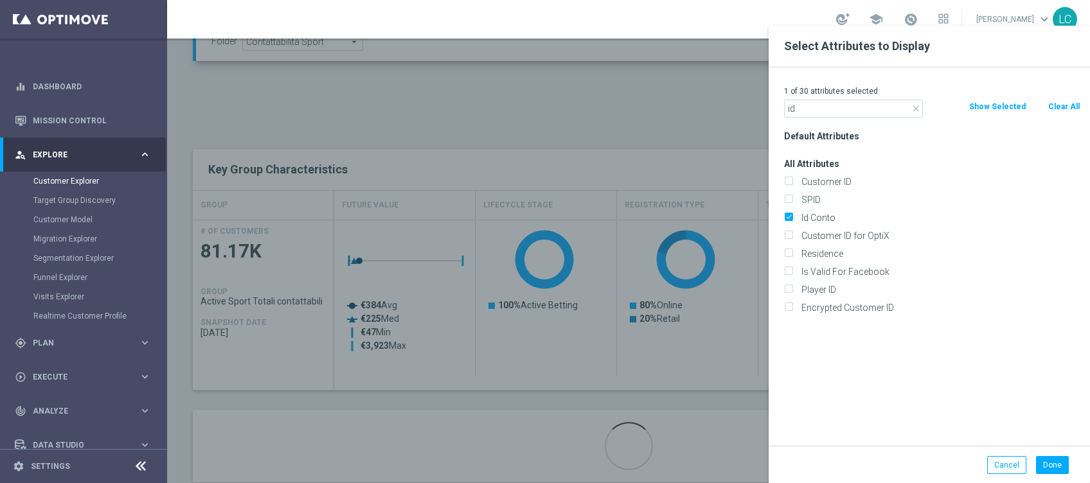
click at [877, 395] on div "Default Attributes All Attributes Customer ID SPID" at bounding box center [933, 286] width 316 height 319
click at [1045, 465] on button "Done" at bounding box center [1052, 465] width 33 height 18
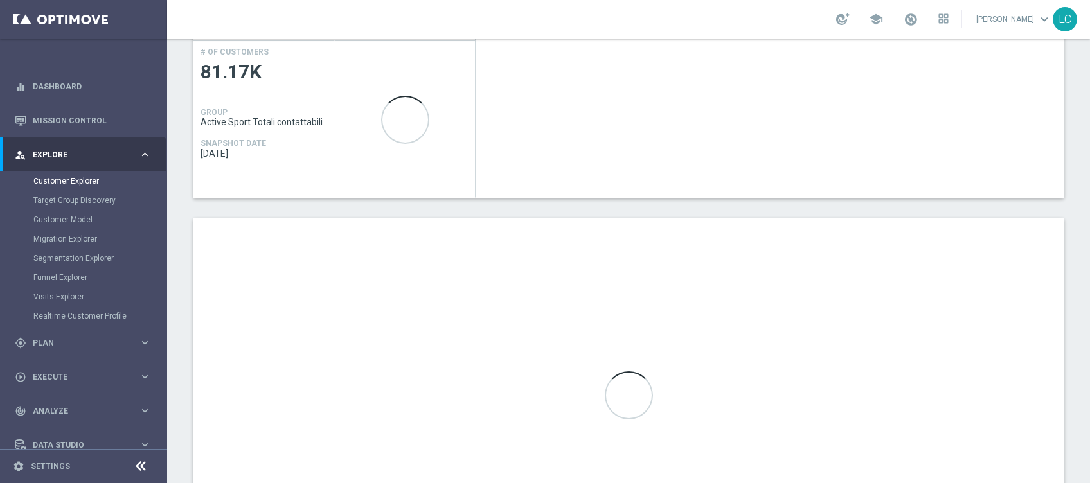
scroll to position [718, 0]
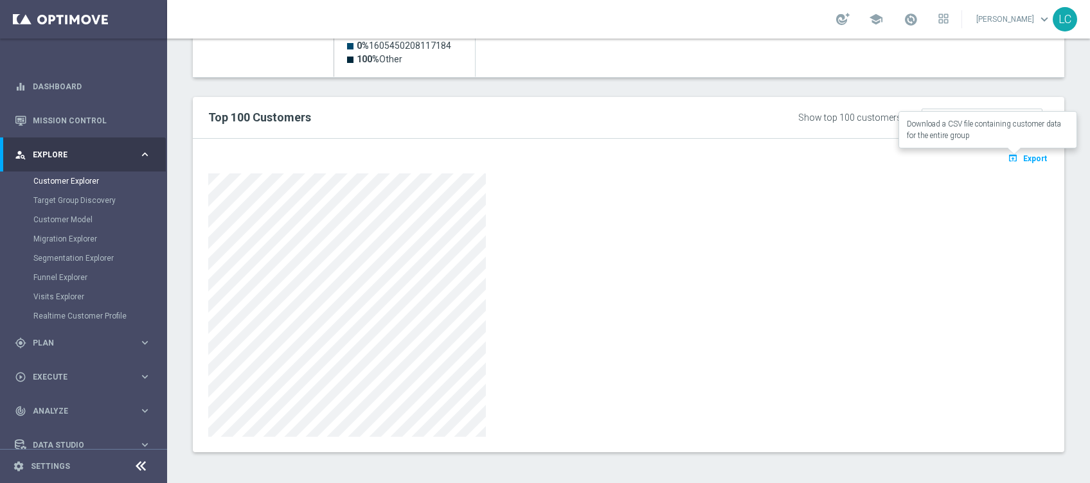
click at [1024, 161] on span "Export" at bounding box center [1036, 158] width 24 height 9
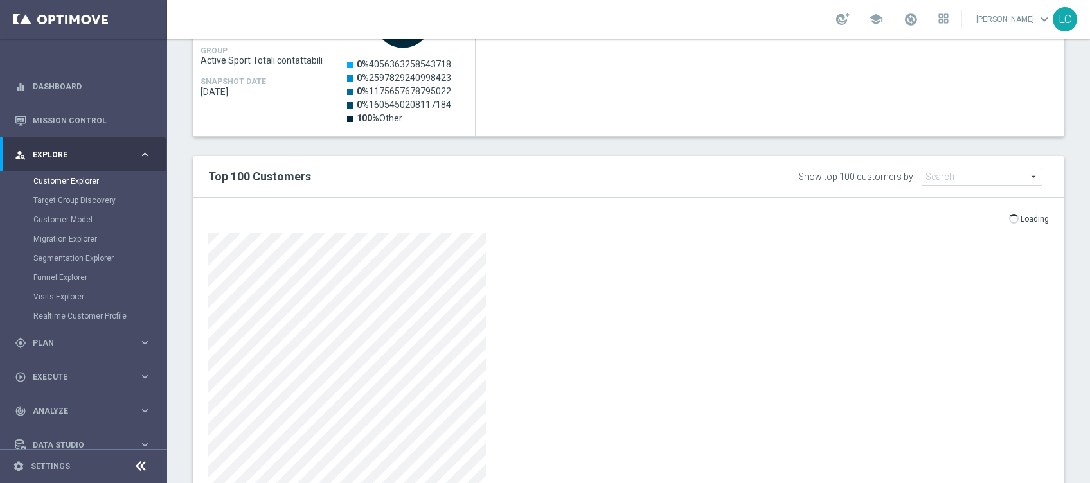
scroll to position [632, 0]
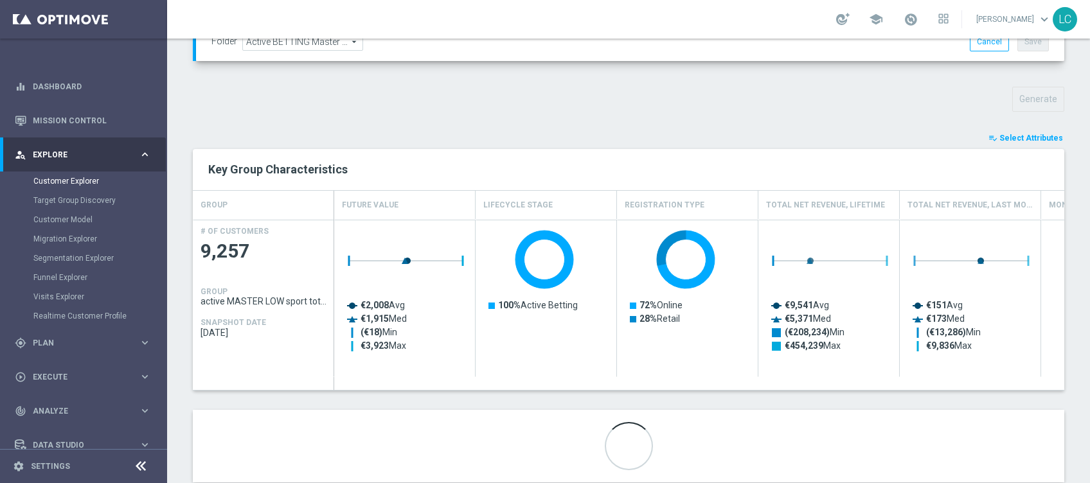
scroll to position [419, 0]
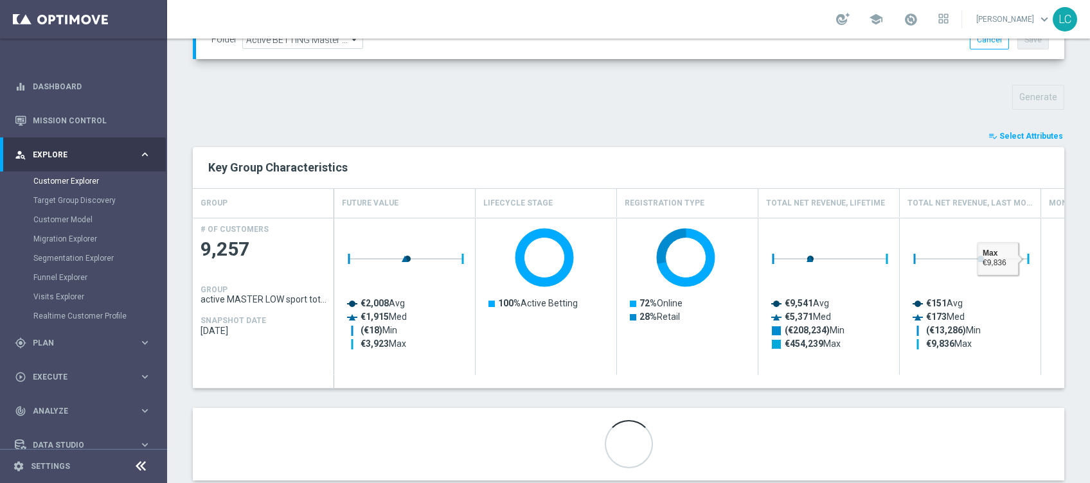
click at [1018, 126] on div "TARGET GROUP active MASTER LOW sport totali active MASTER LOW sport totali arro…" at bounding box center [628, 103] width 923 height 793
click at [1018, 134] on span "Select Attributes" at bounding box center [1032, 136] width 64 height 9
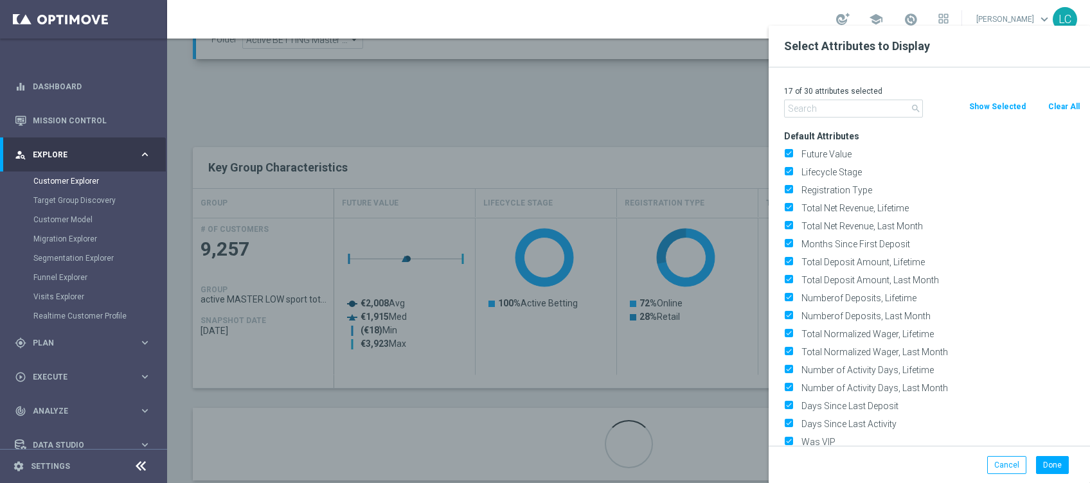
click at [1054, 106] on button "Clear All" at bounding box center [1064, 107] width 34 height 14
checkbox input "false"
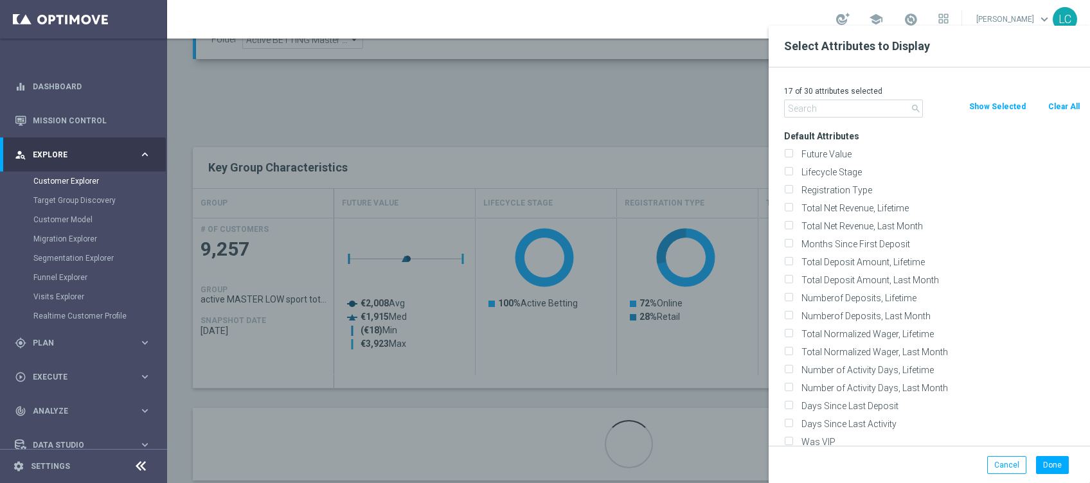
checkbox input "false"
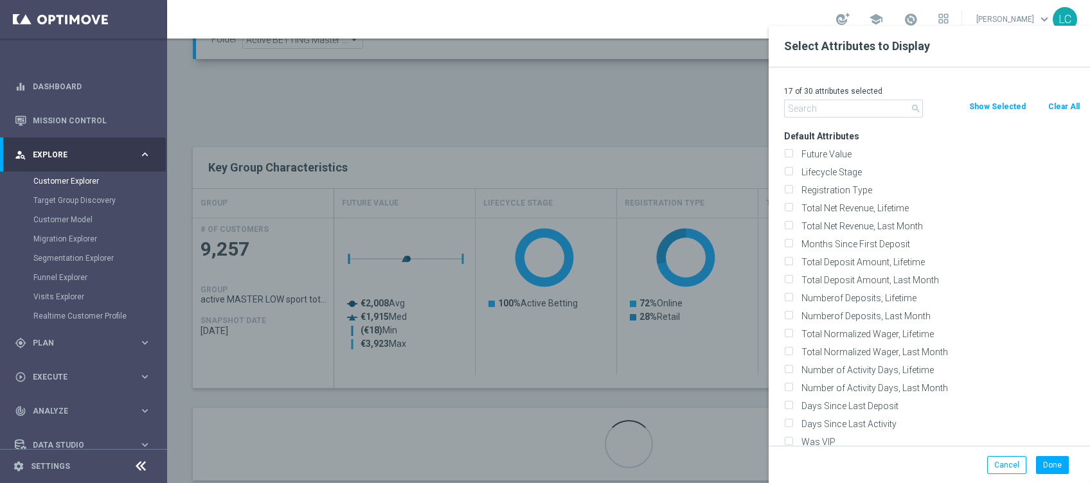
checkbox input "false"
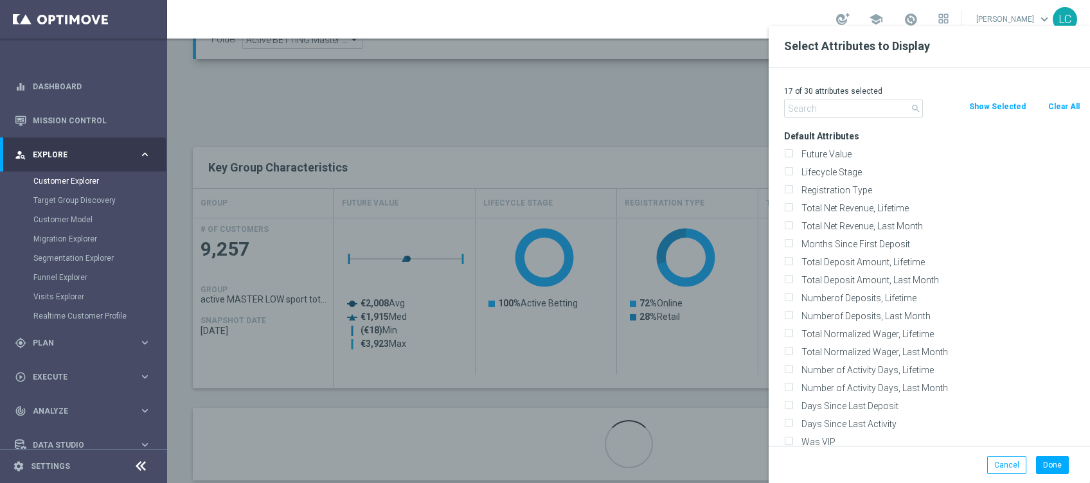
checkbox input "false"
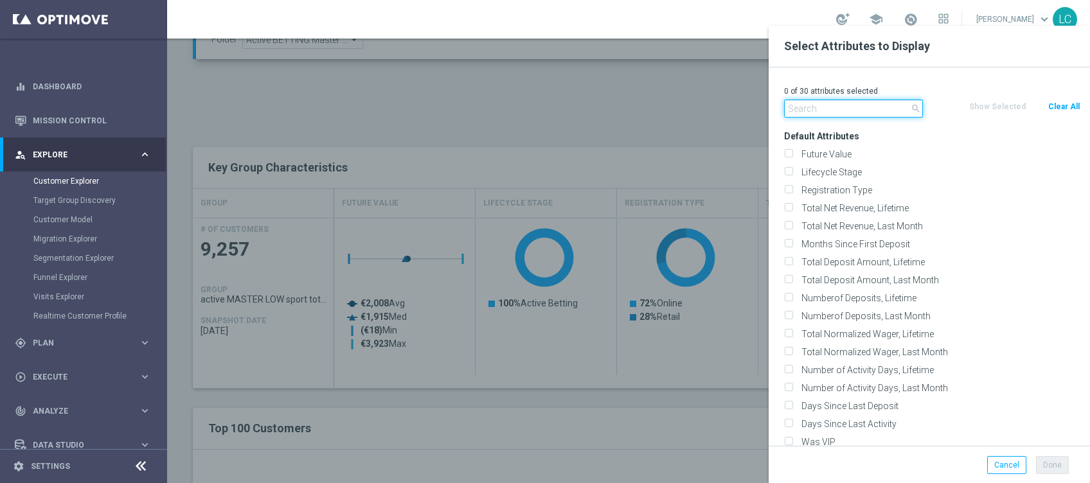
click at [850, 107] on input "text" at bounding box center [853, 109] width 139 height 18
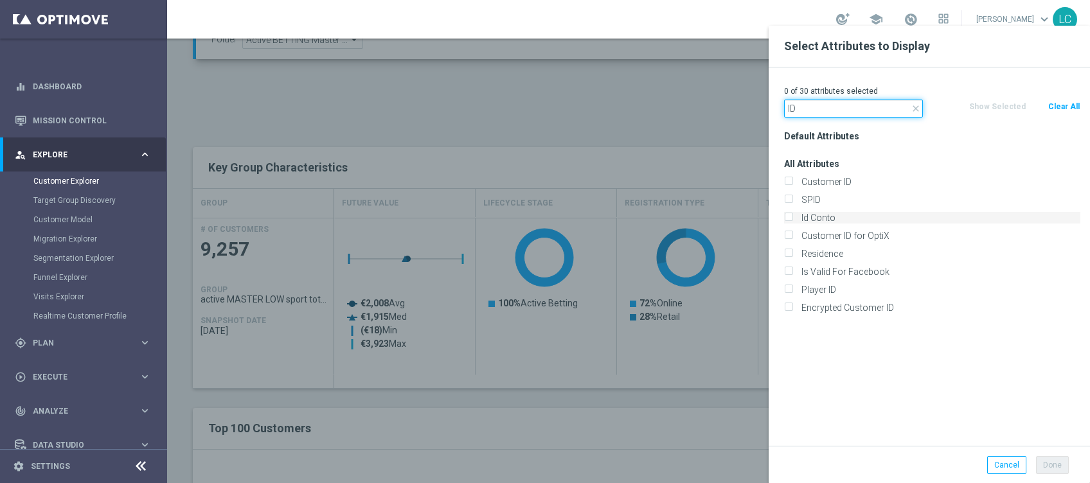
type input "ID"
click at [809, 219] on label "Id Conto" at bounding box center [939, 218] width 284 height 12
click at [793, 219] on input "Id Conto" at bounding box center [788, 219] width 8 height 8
checkbox input "true"
click at [1058, 468] on button "Done" at bounding box center [1052, 465] width 33 height 18
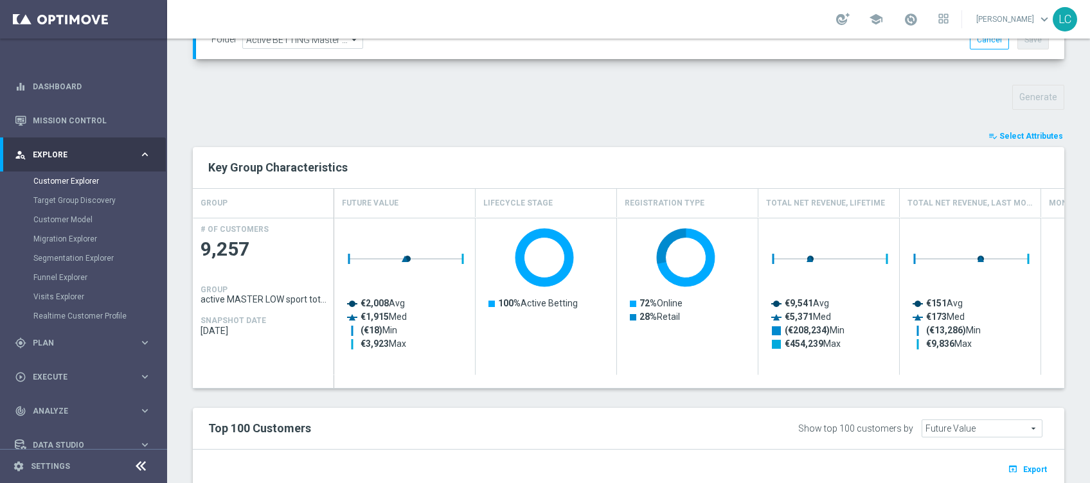
type input "Search"
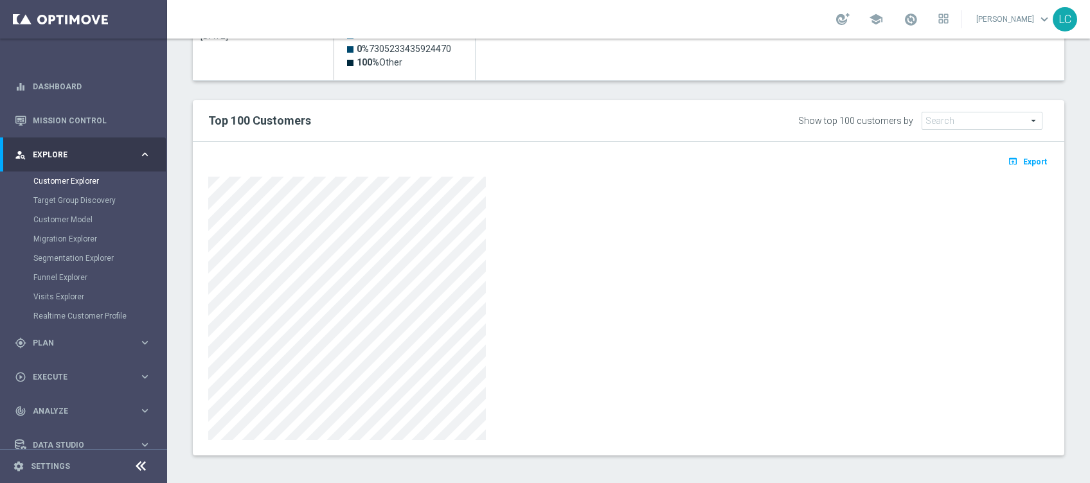
scroll to position [718, 0]
click at [1024, 154] on span "Export" at bounding box center [1036, 158] width 24 height 9
click at [570, 319] on div at bounding box center [628, 306] width 841 height 264
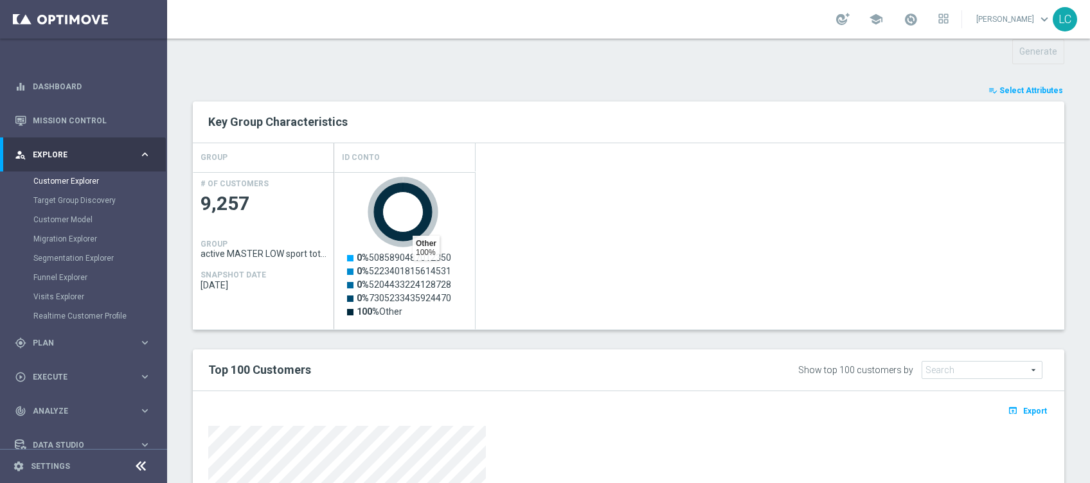
scroll to position [460, 0]
